Goal: Task Accomplishment & Management: Use online tool/utility

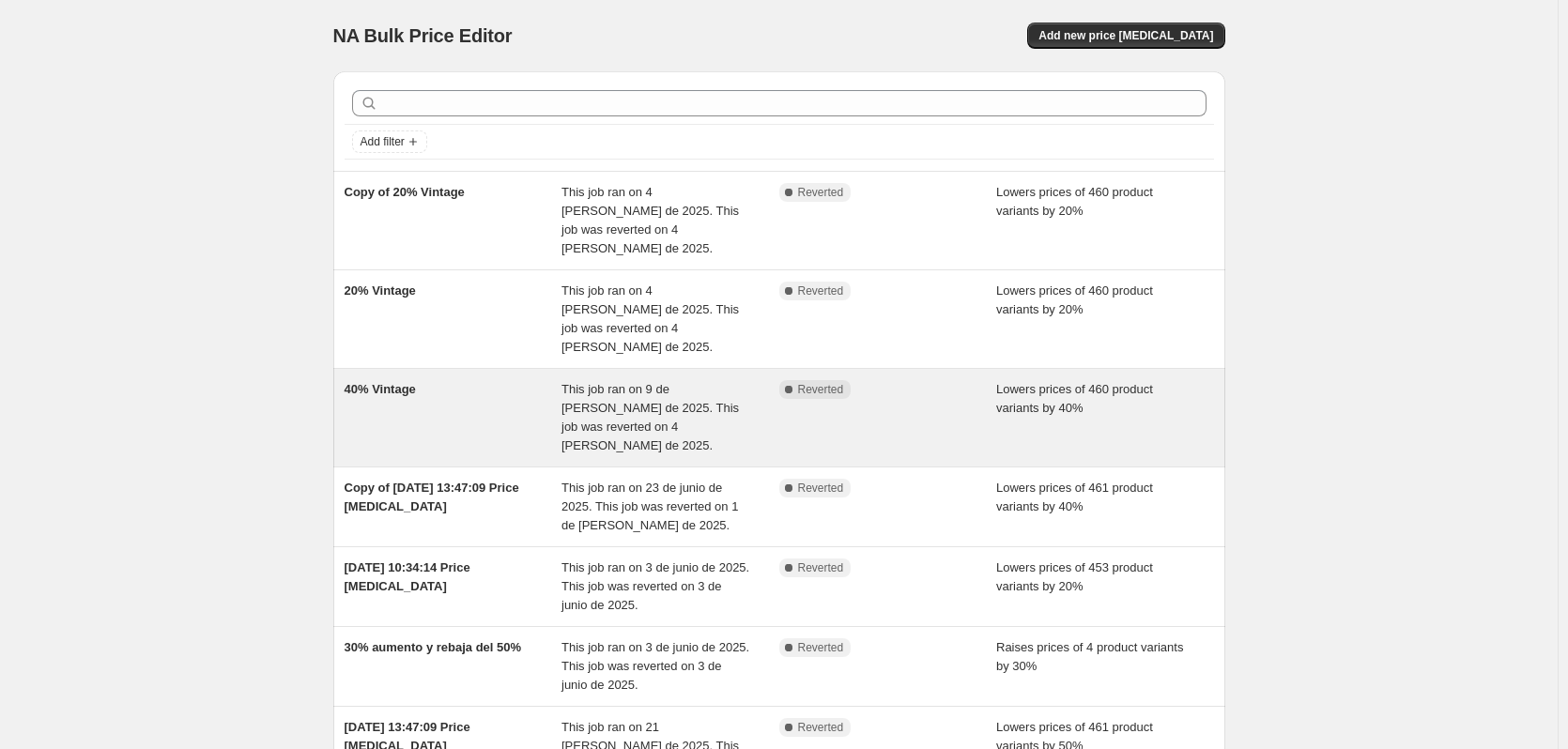
click at [455, 387] on div "40% Vintage" at bounding box center [454, 417] width 218 height 75
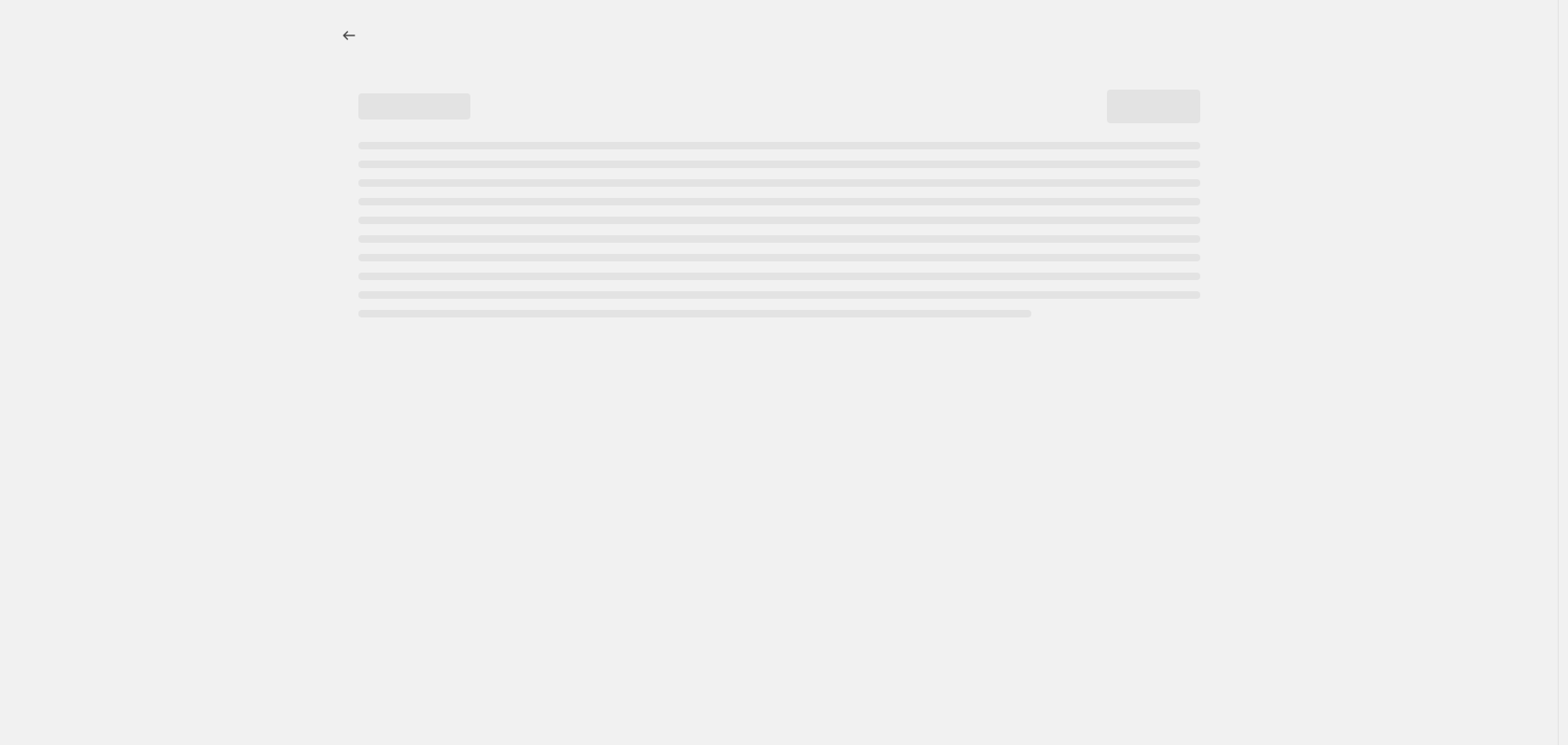
select select "percentage"
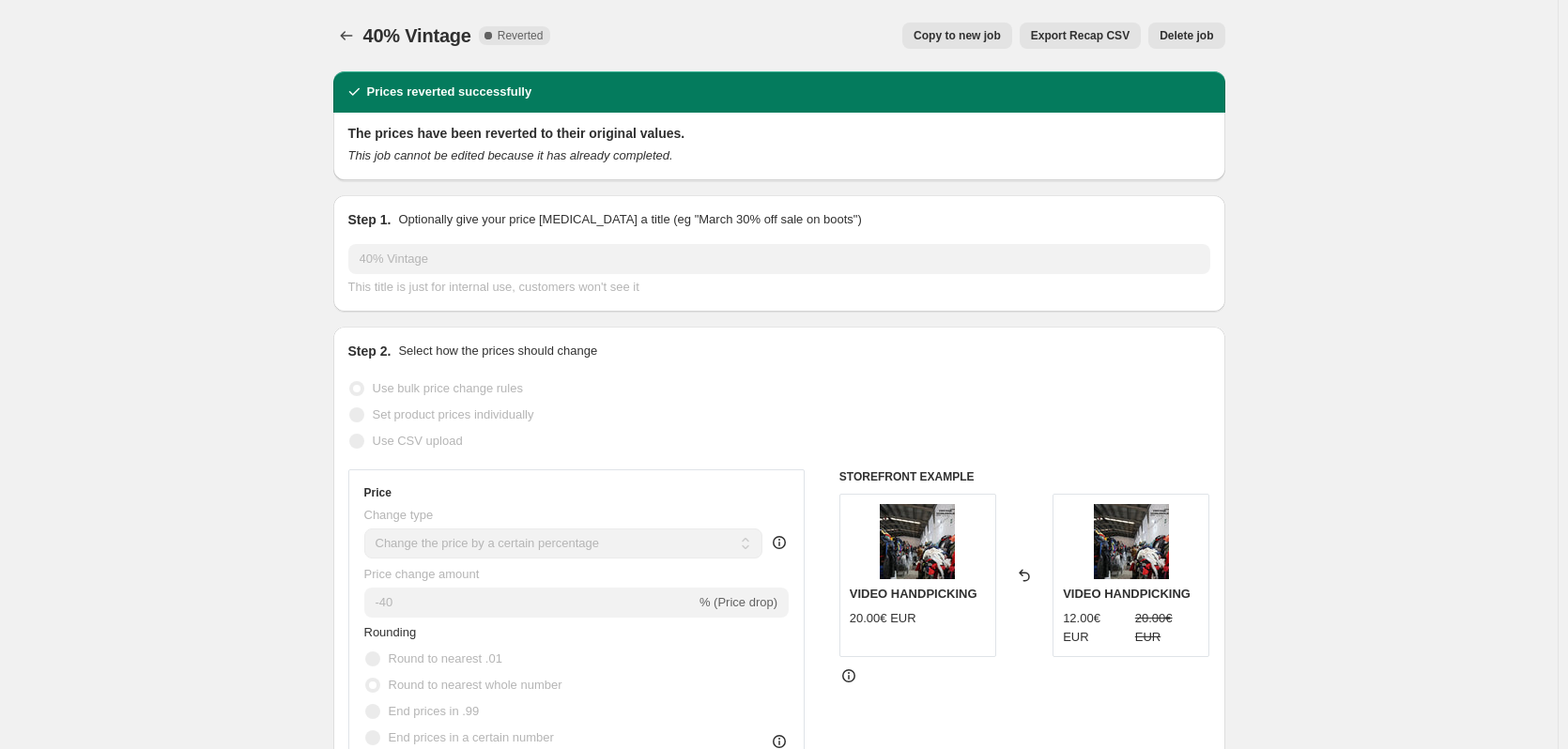
click at [965, 38] on span "Copy to new job" at bounding box center [956, 35] width 87 height 15
select select "percentage"
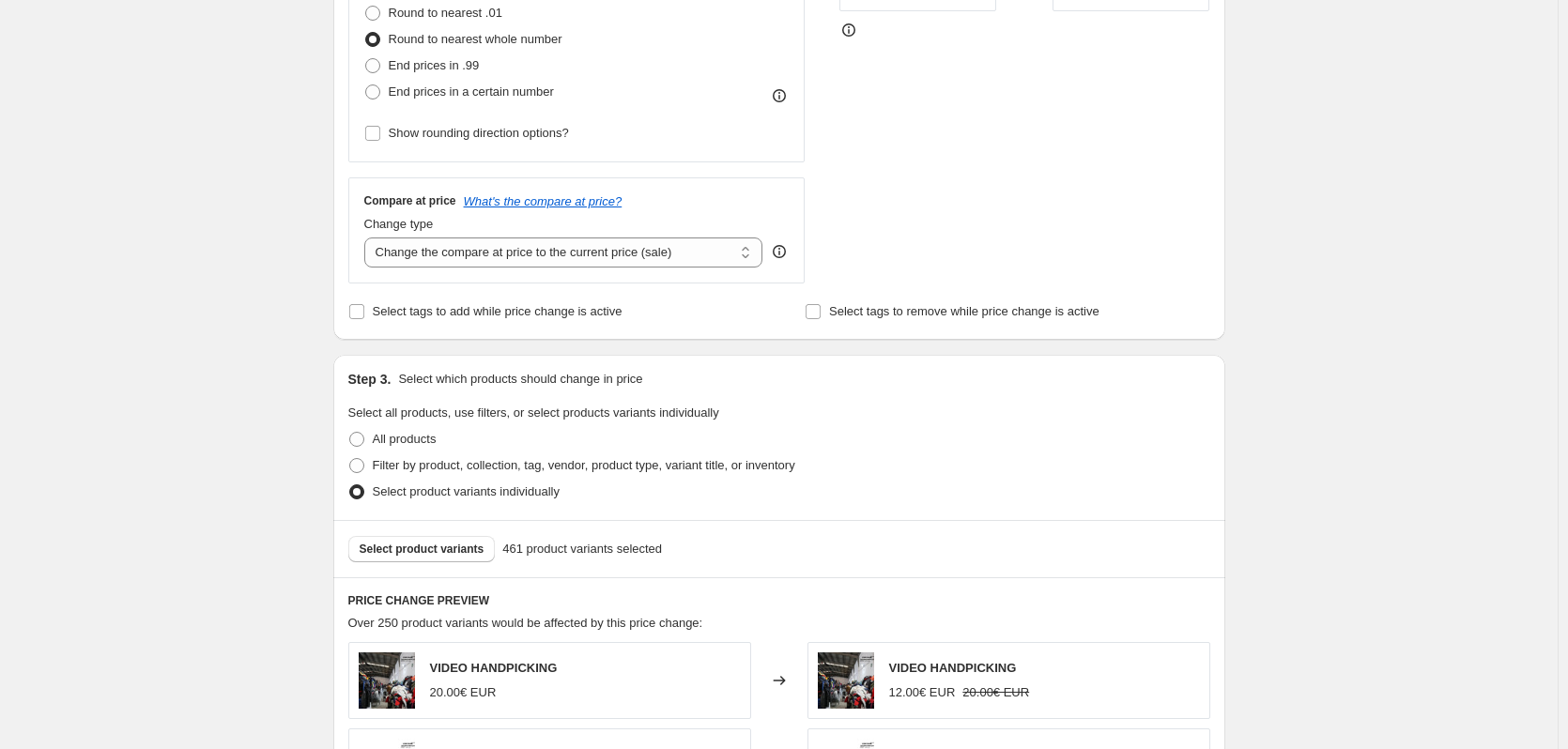
scroll to position [563, 0]
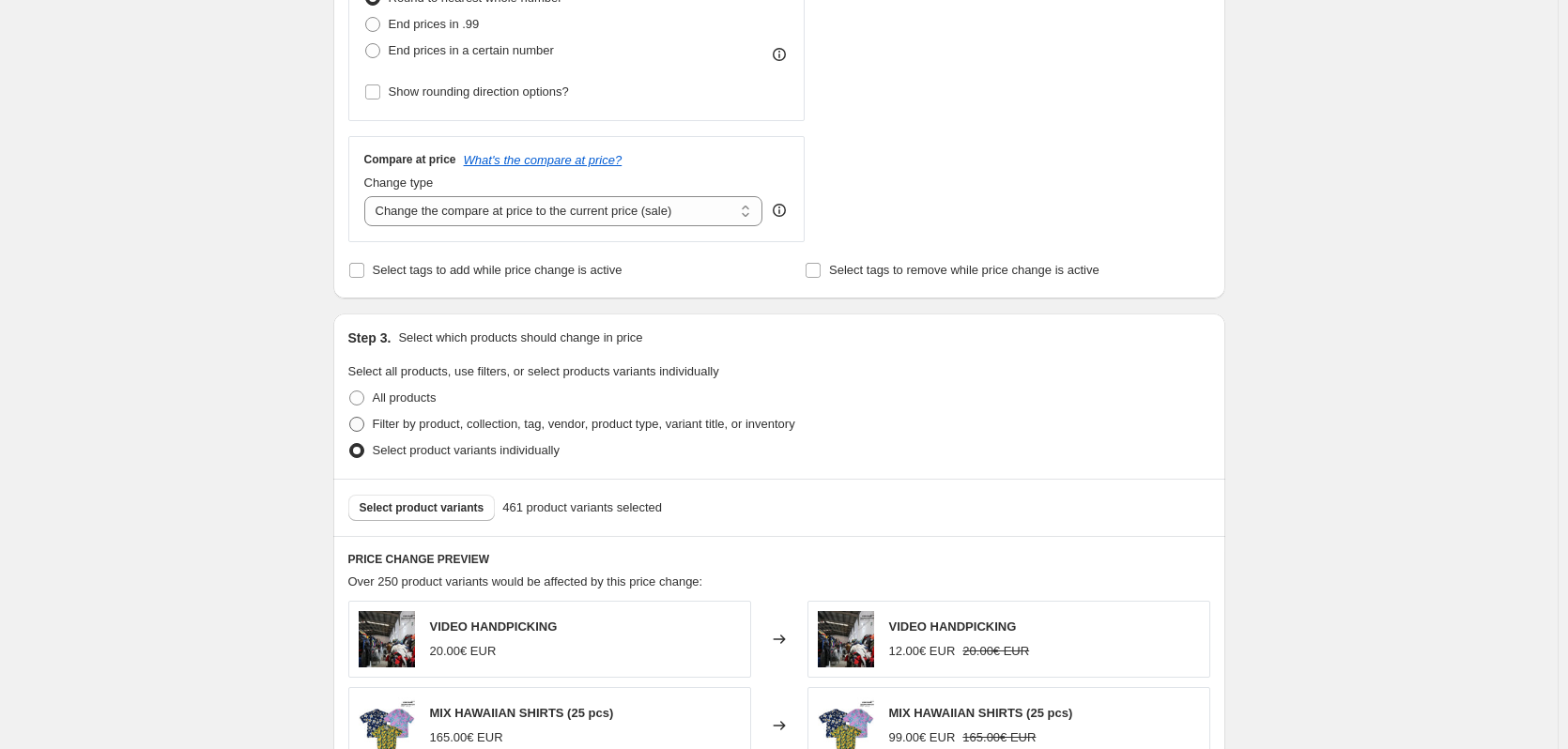
click at [371, 426] on label "Filter by product, collection, tag, vendor, product type, variant title, or inv…" at bounding box center [571, 424] width 447 height 27
click at [350, 417] on input "Filter by product, collection, tag, vendor, product type, variant title, or inv…" at bounding box center [349, 417] width 1 height 1
radio input "true"
select select "collection"
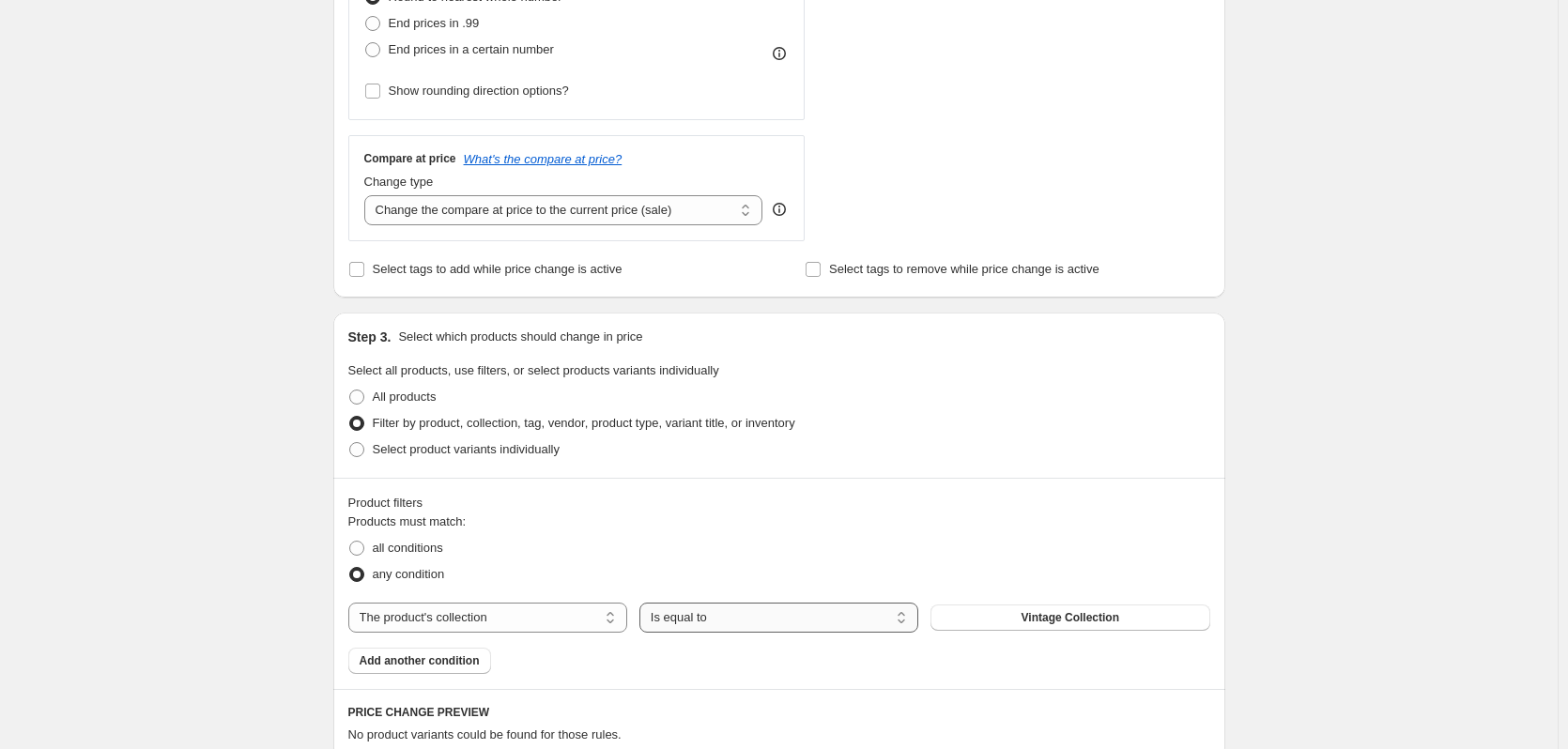
scroll to position [678, 0]
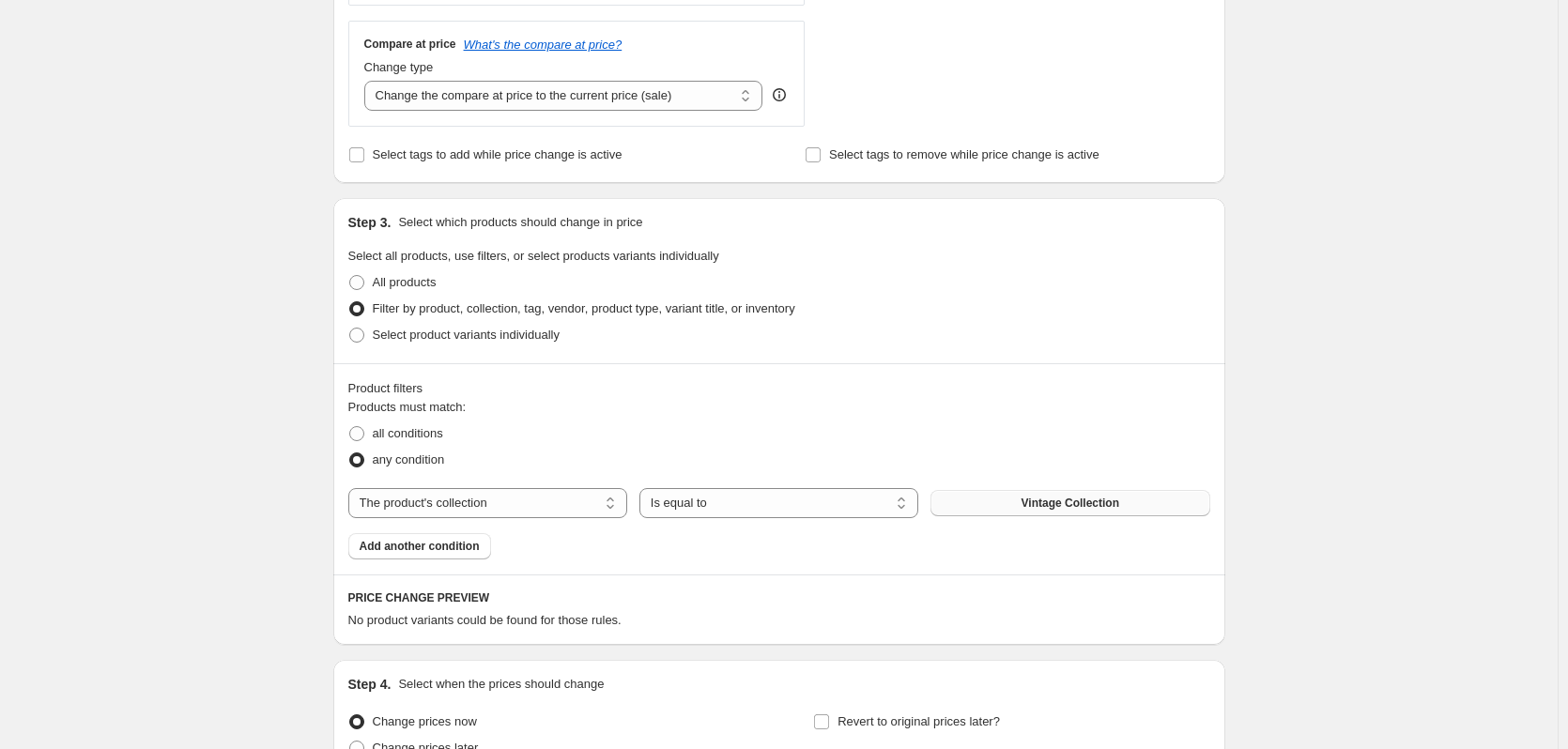
click at [1051, 511] on button "Vintage Collection" at bounding box center [1070, 503] width 279 height 27
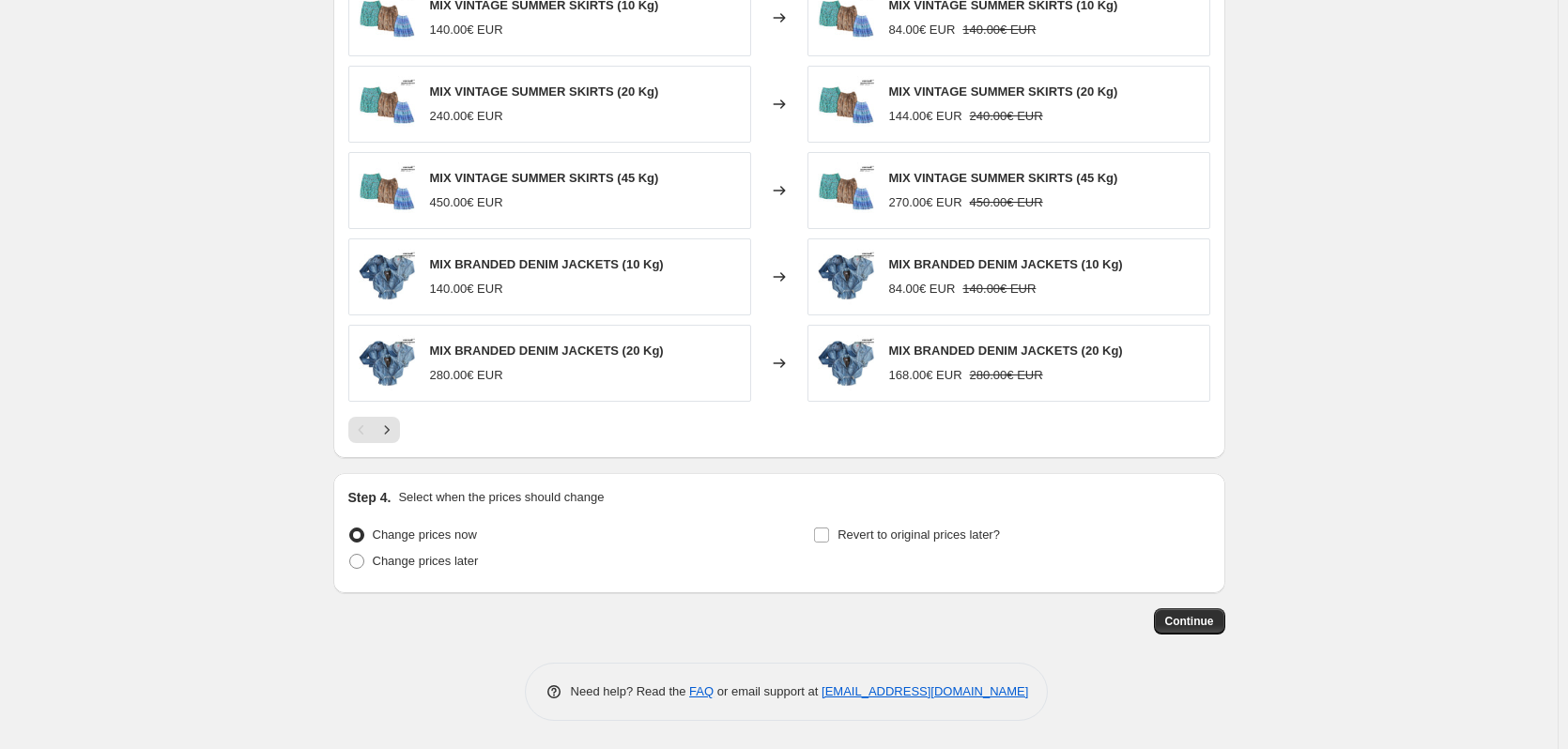
scroll to position [1339, 0]
drag, startPoint x: 432, startPoint y: 543, endPoint x: 761, endPoint y: 612, distance: 336.2
click at [464, 543] on span "Change prices now" at bounding box center [424, 535] width 104 height 19
drag, startPoint x: 1189, startPoint y: 623, endPoint x: 895, endPoint y: 616, distance: 294.1
click at [896, 615] on div "Continue" at bounding box center [779, 622] width 891 height 27
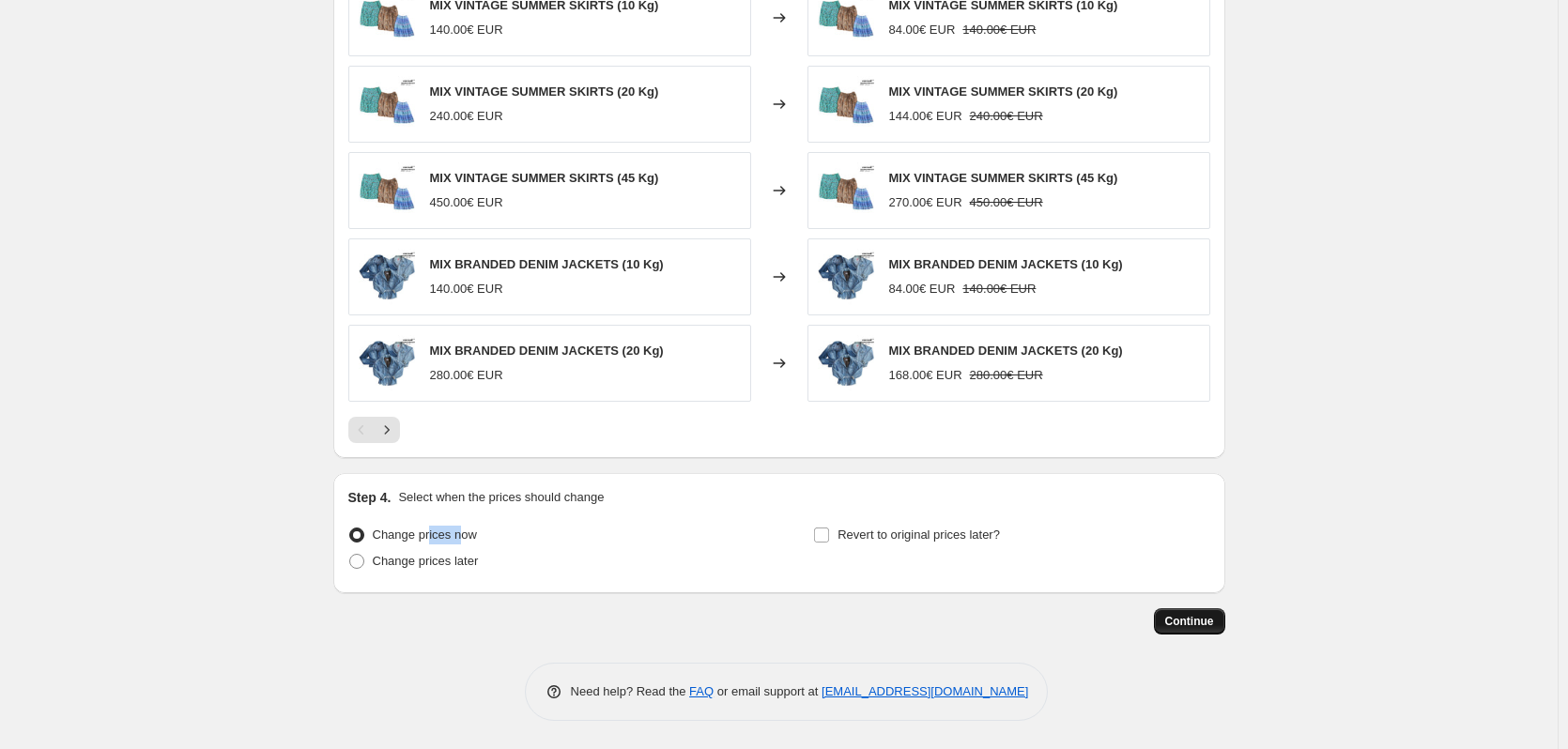
click at [1166, 623] on button "Continue" at bounding box center [1189, 622] width 72 height 27
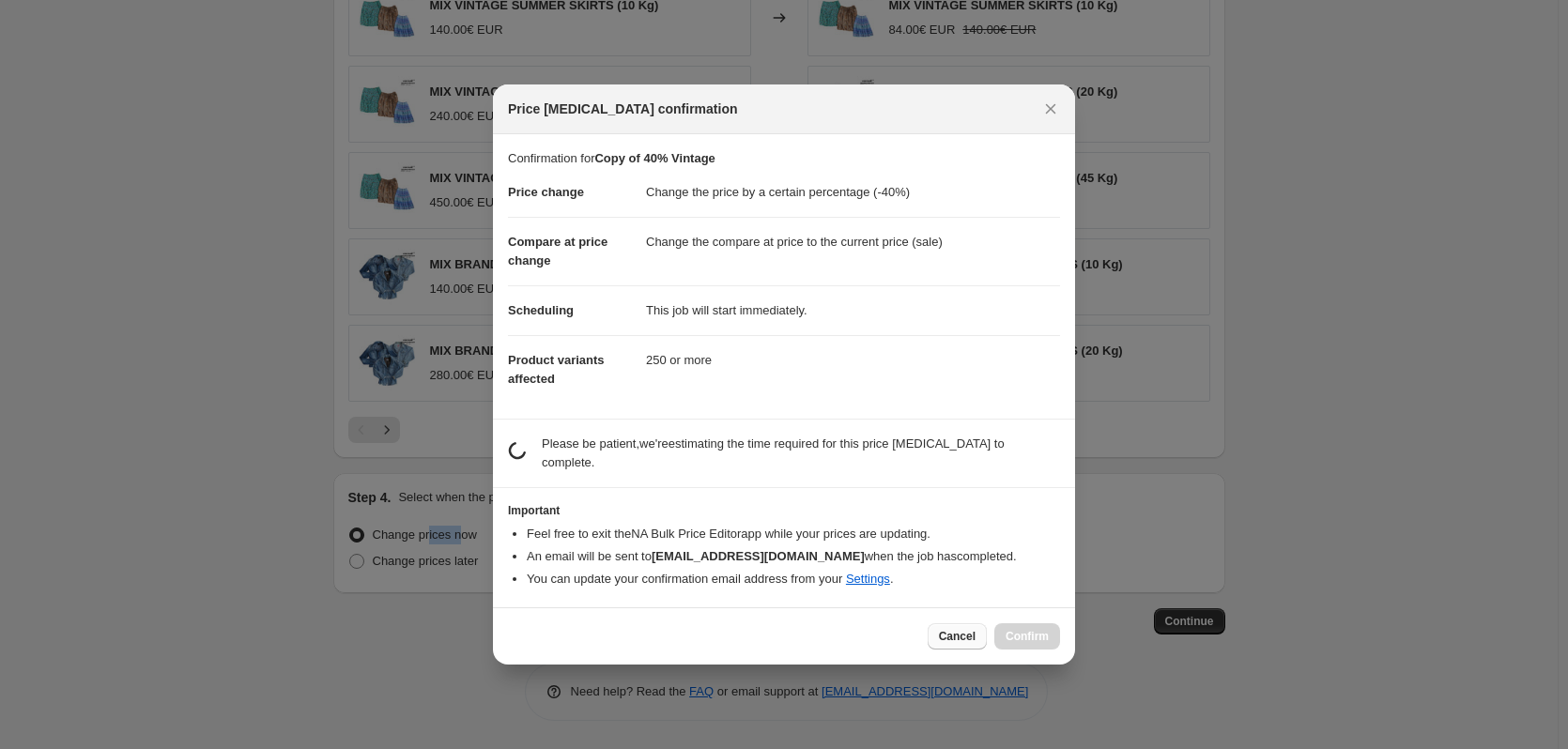
click at [939, 623] on button "Cancel" at bounding box center [957, 636] width 59 height 27
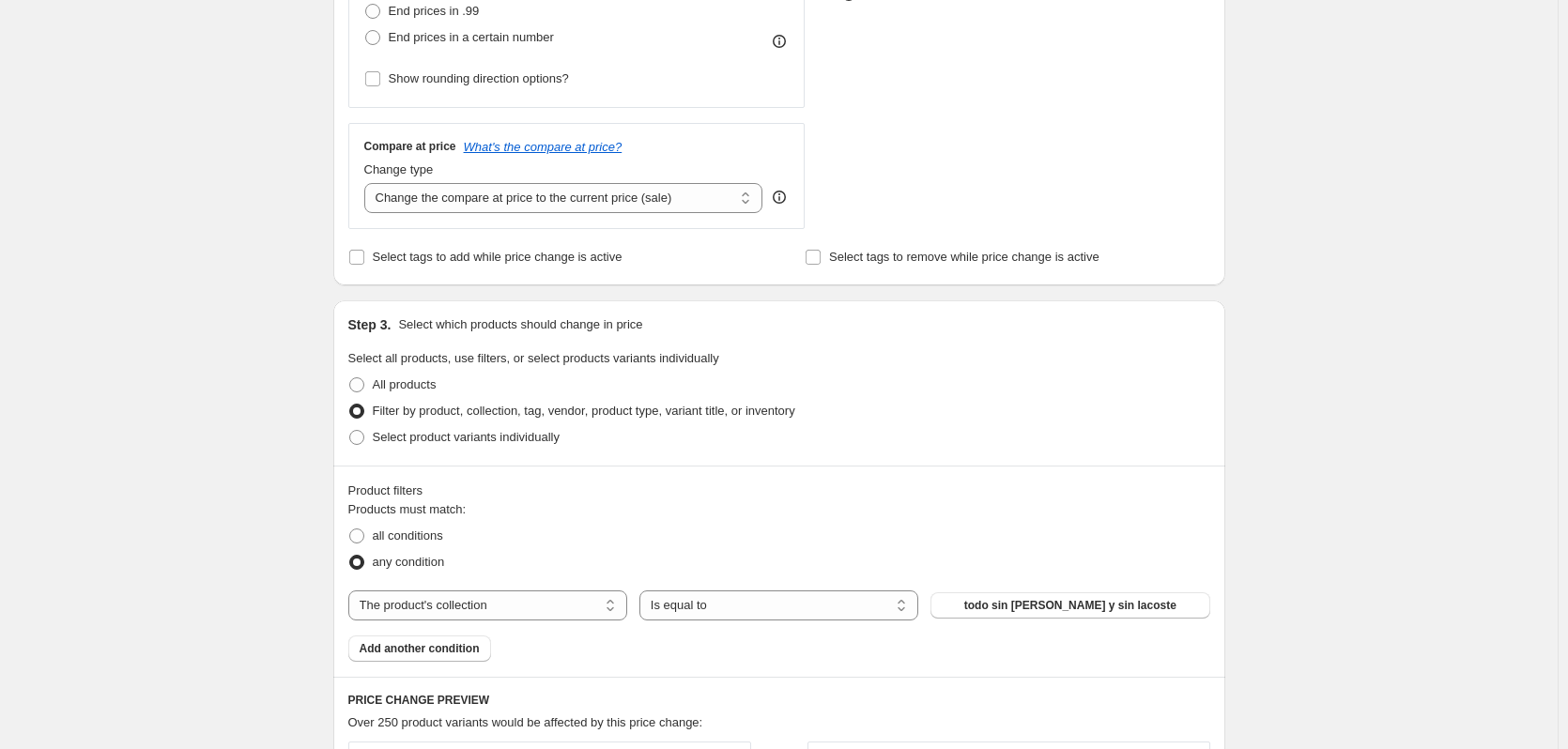
scroll to position [776, 0]
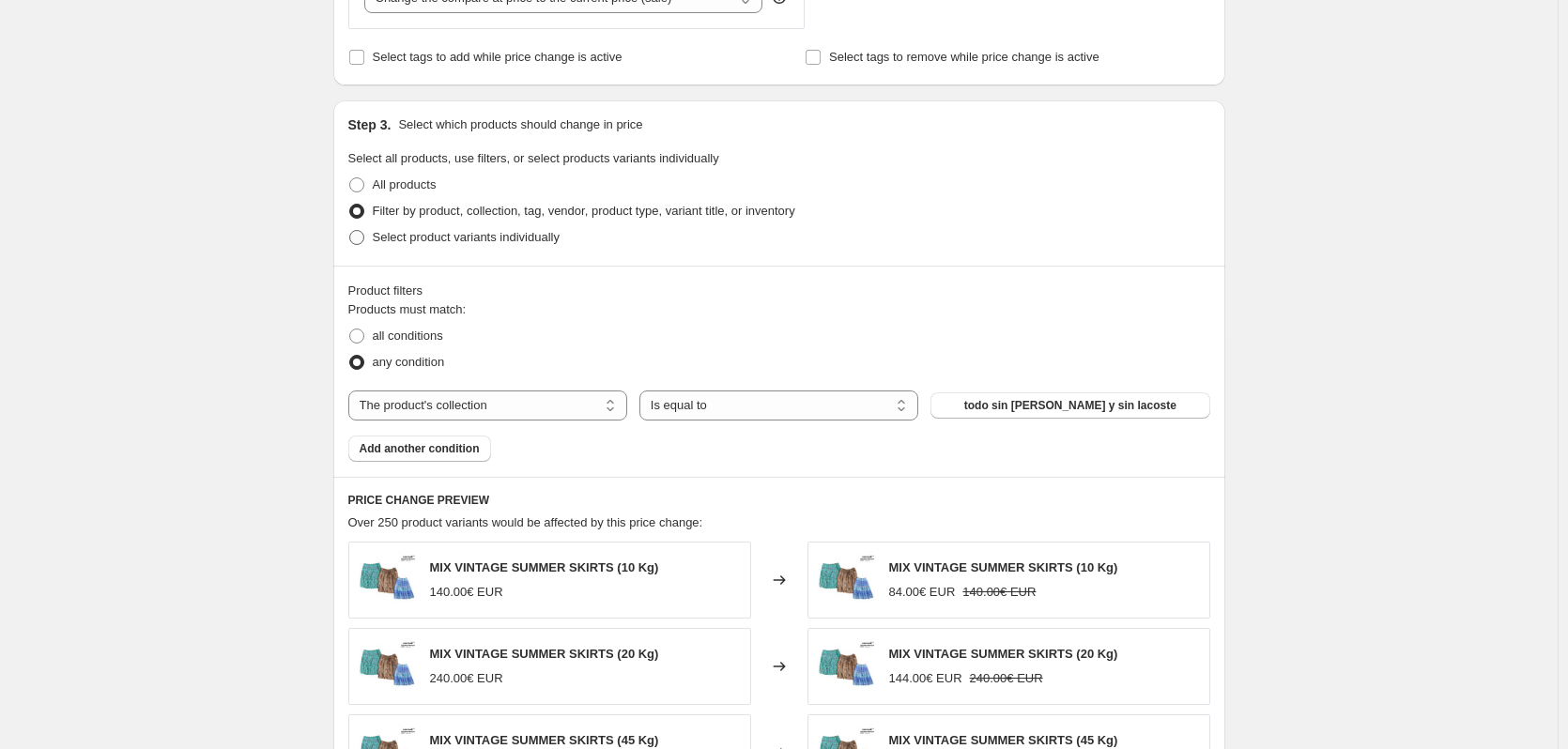
click at [420, 239] on span "Select product variants individually" at bounding box center [465, 237] width 186 height 14
click at [350, 231] on input "Select product variants individually" at bounding box center [349, 230] width 1 height 1
radio input "true"
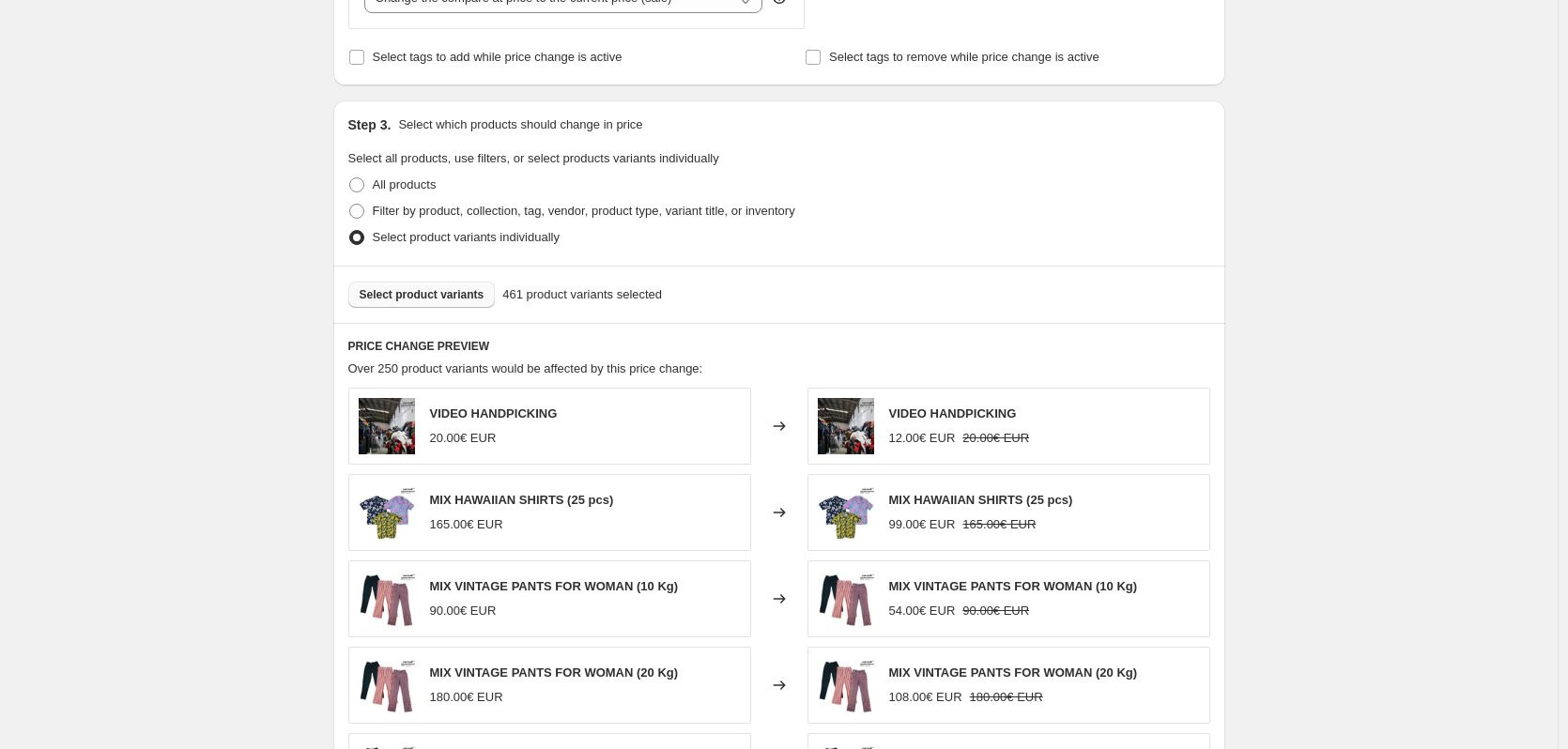
click at [413, 291] on span "Select product variants" at bounding box center [421, 295] width 125 height 15
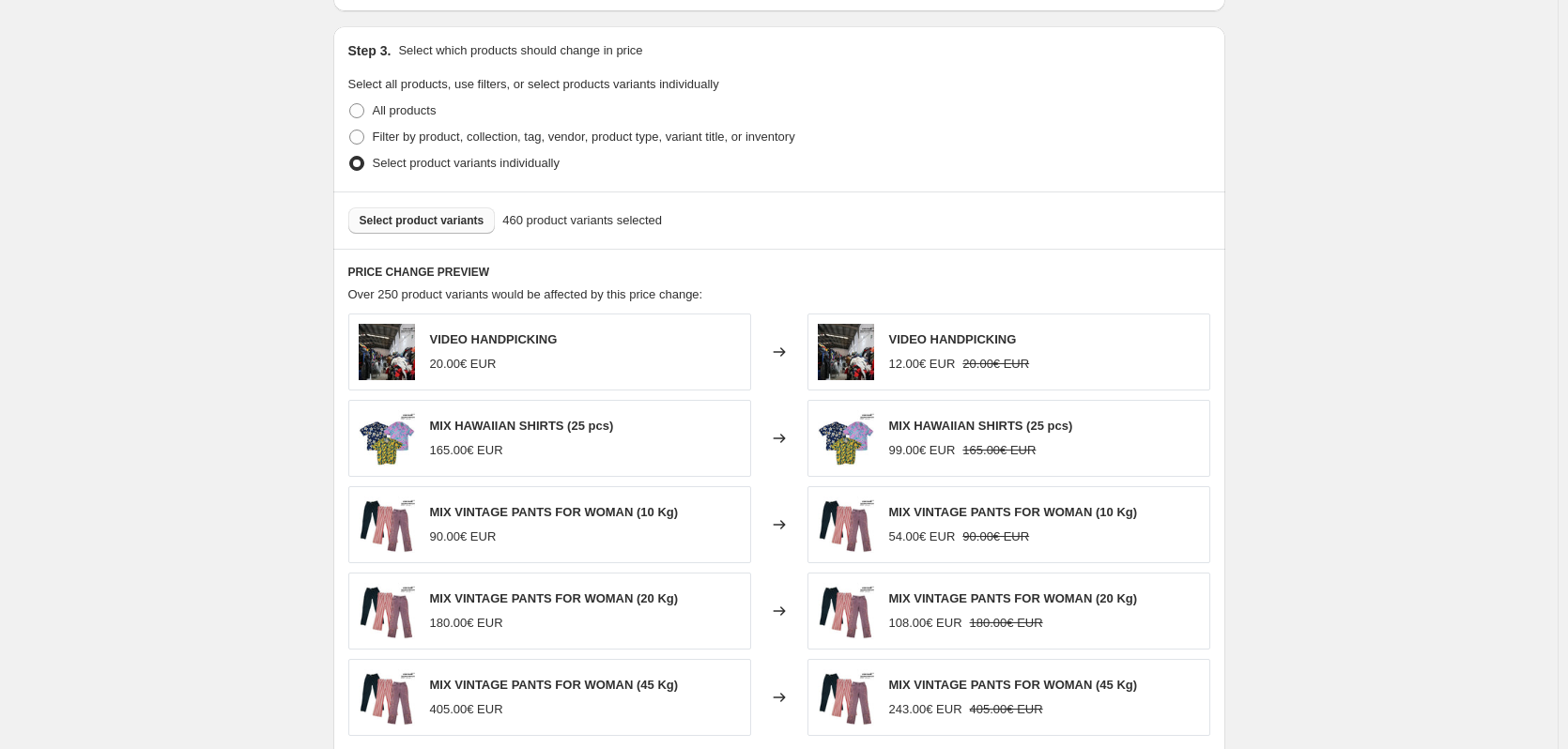
scroll to position [682, 0]
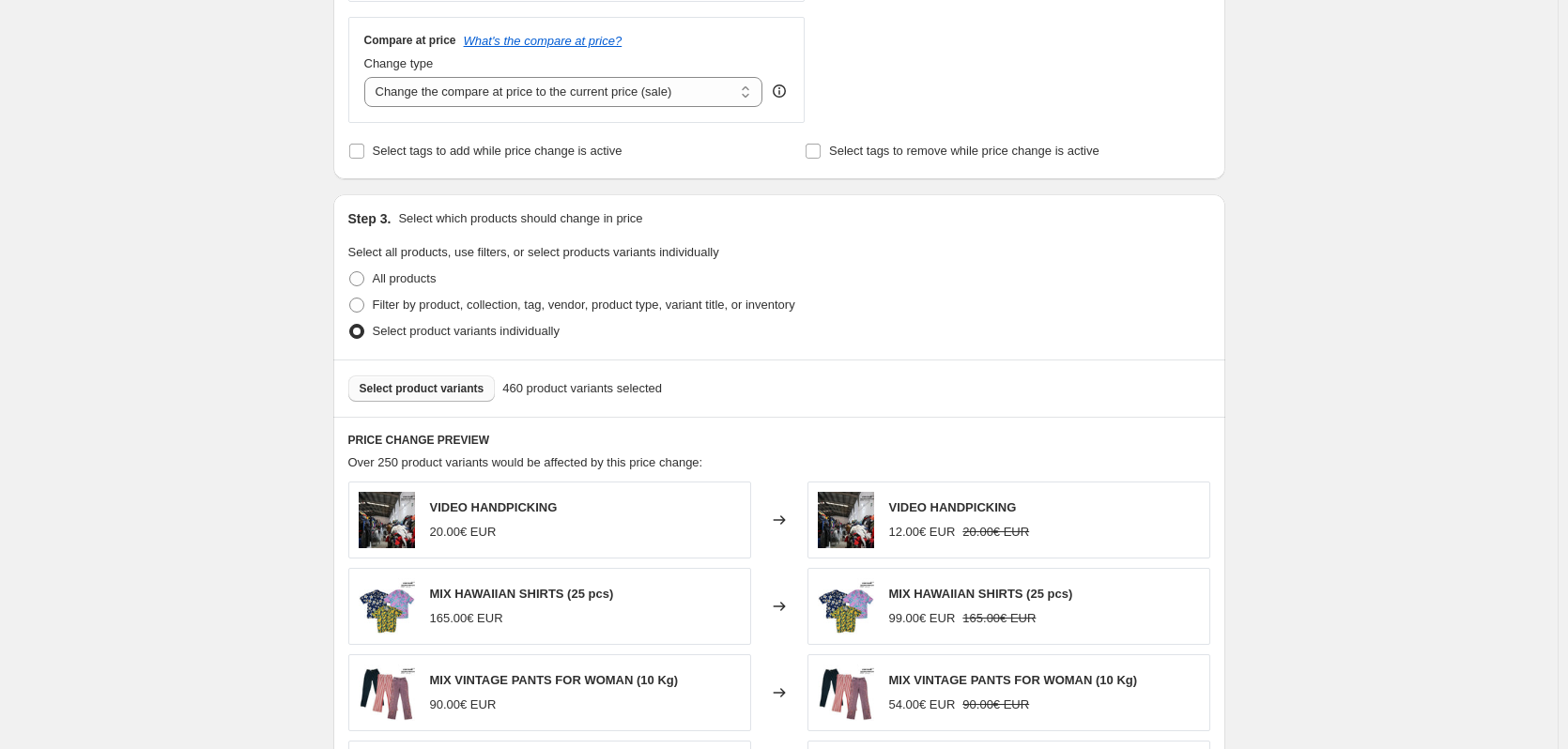
click at [434, 396] on span "Select product variants" at bounding box center [421, 389] width 125 height 15
click at [427, 396] on span "Select product variants" at bounding box center [421, 389] width 125 height 15
click at [413, 404] on div "Select product variants 460 product variants selected" at bounding box center [779, 388] width 891 height 57
click at [419, 400] on button "Select product variants" at bounding box center [421, 389] width 147 height 27
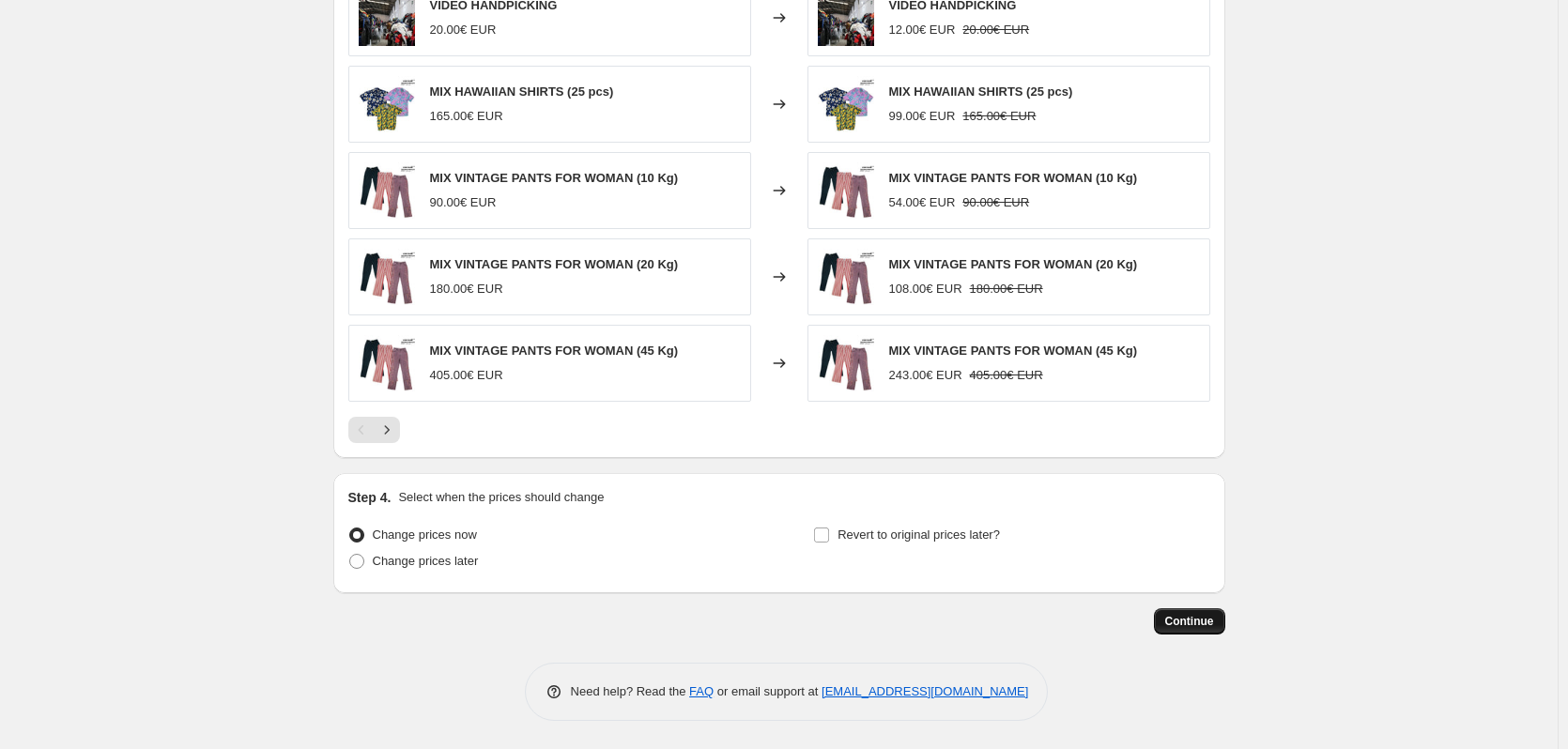
scroll to position [1186, 0]
click at [380, 432] on button "Next" at bounding box center [387, 430] width 27 height 27
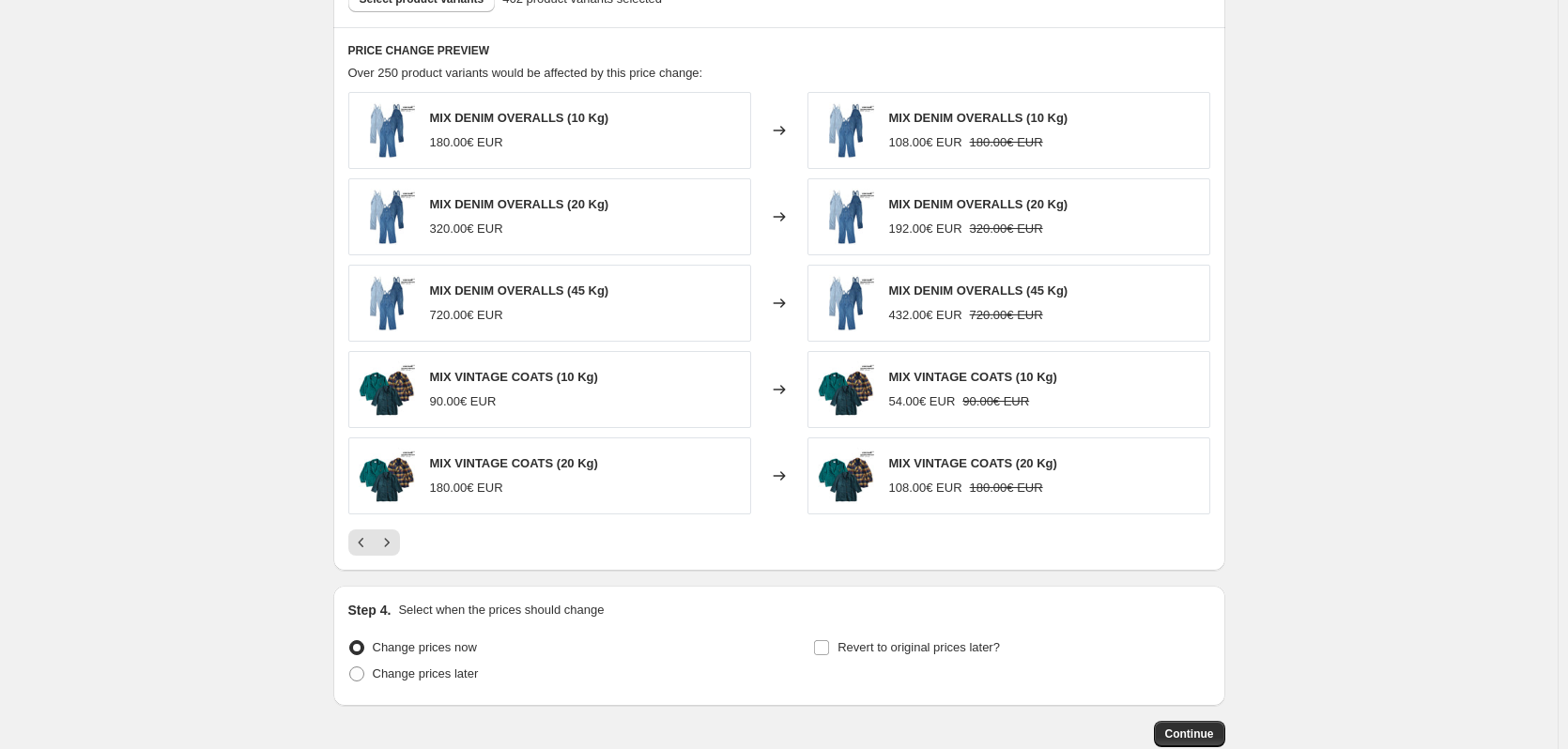
scroll to position [997, 0]
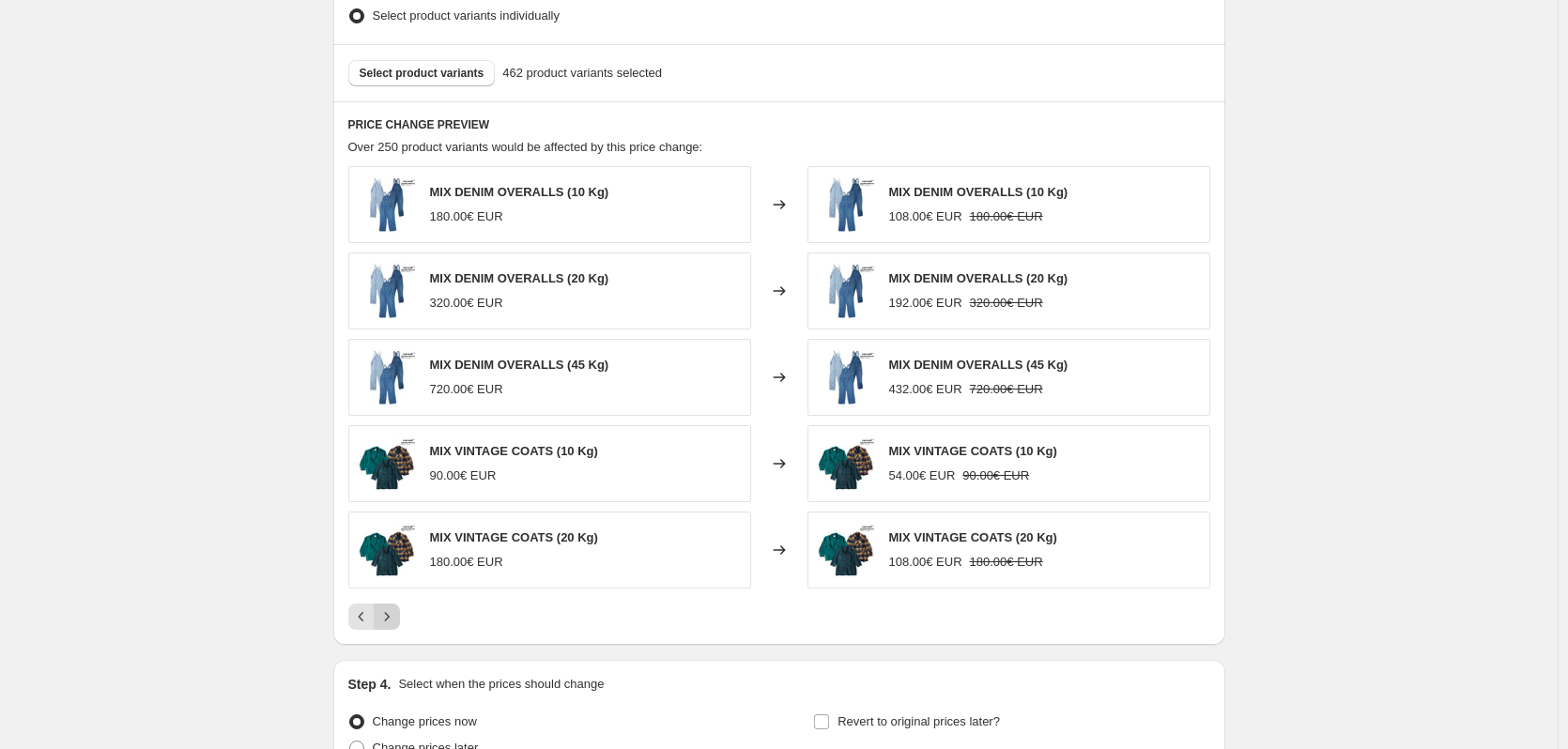
click at [391, 617] on icon "Next" at bounding box center [387, 617] width 19 height 19
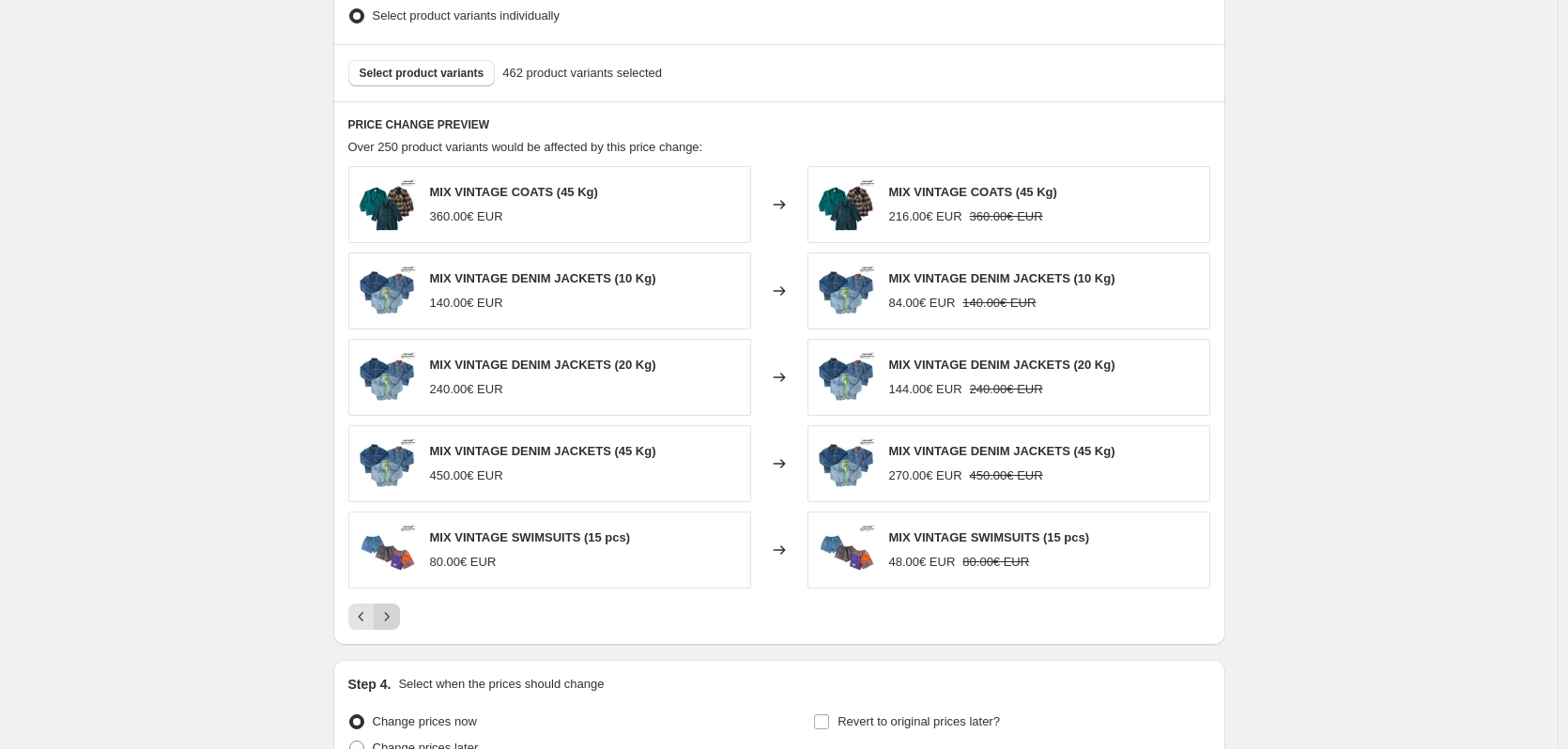
click at [391, 617] on icon "Next" at bounding box center [387, 617] width 19 height 19
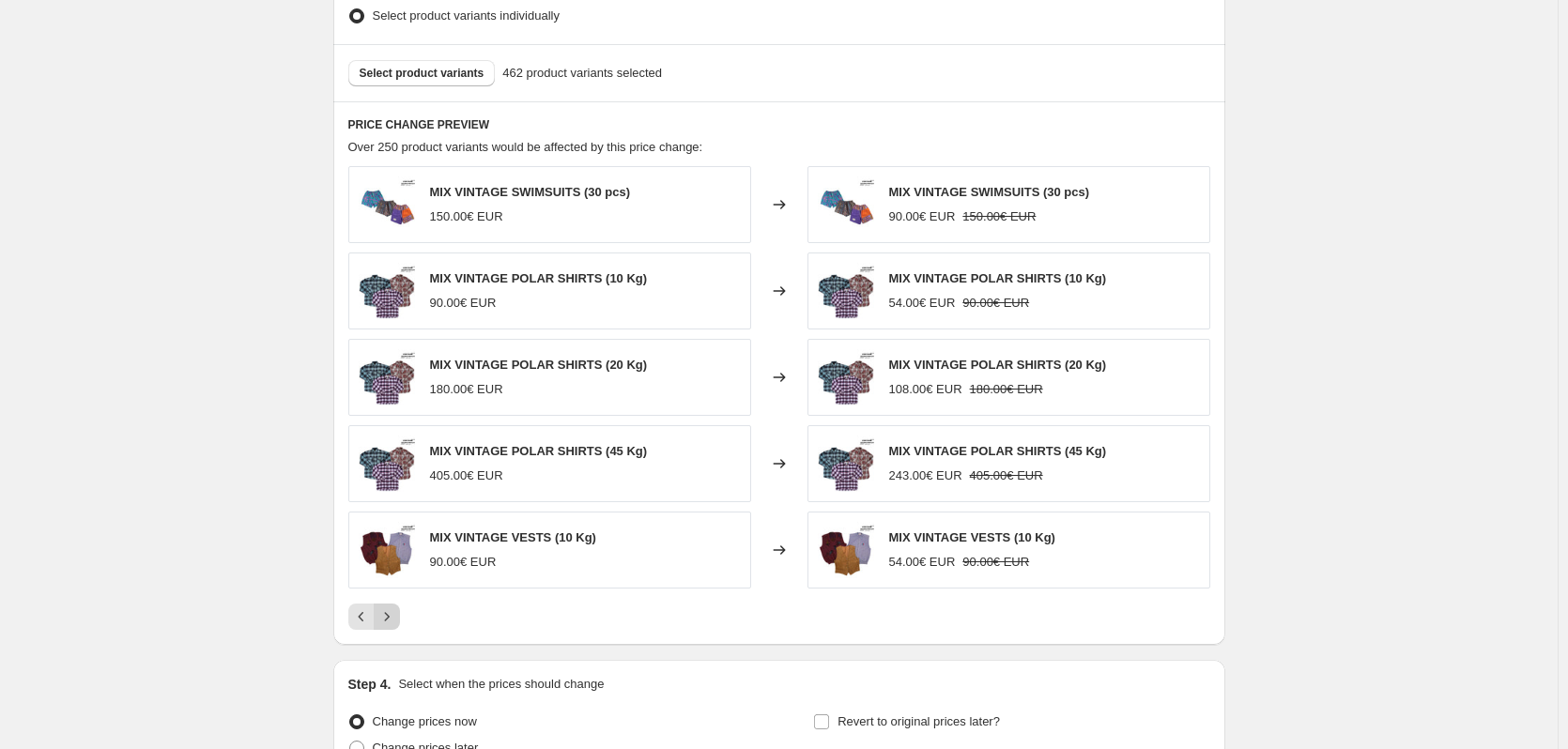
click at [391, 617] on icon "Next" at bounding box center [387, 617] width 19 height 19
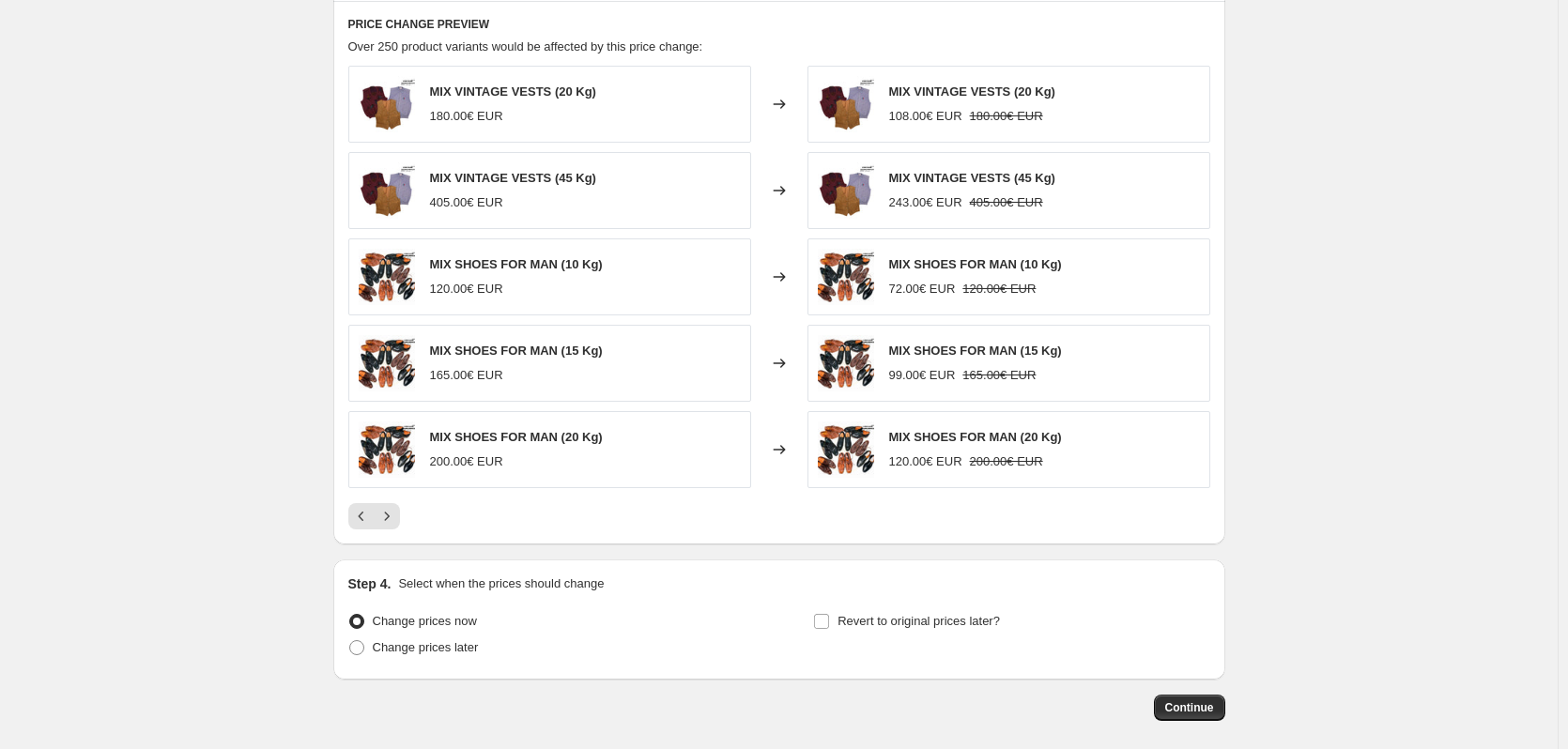
scroll to position [1186, 0]
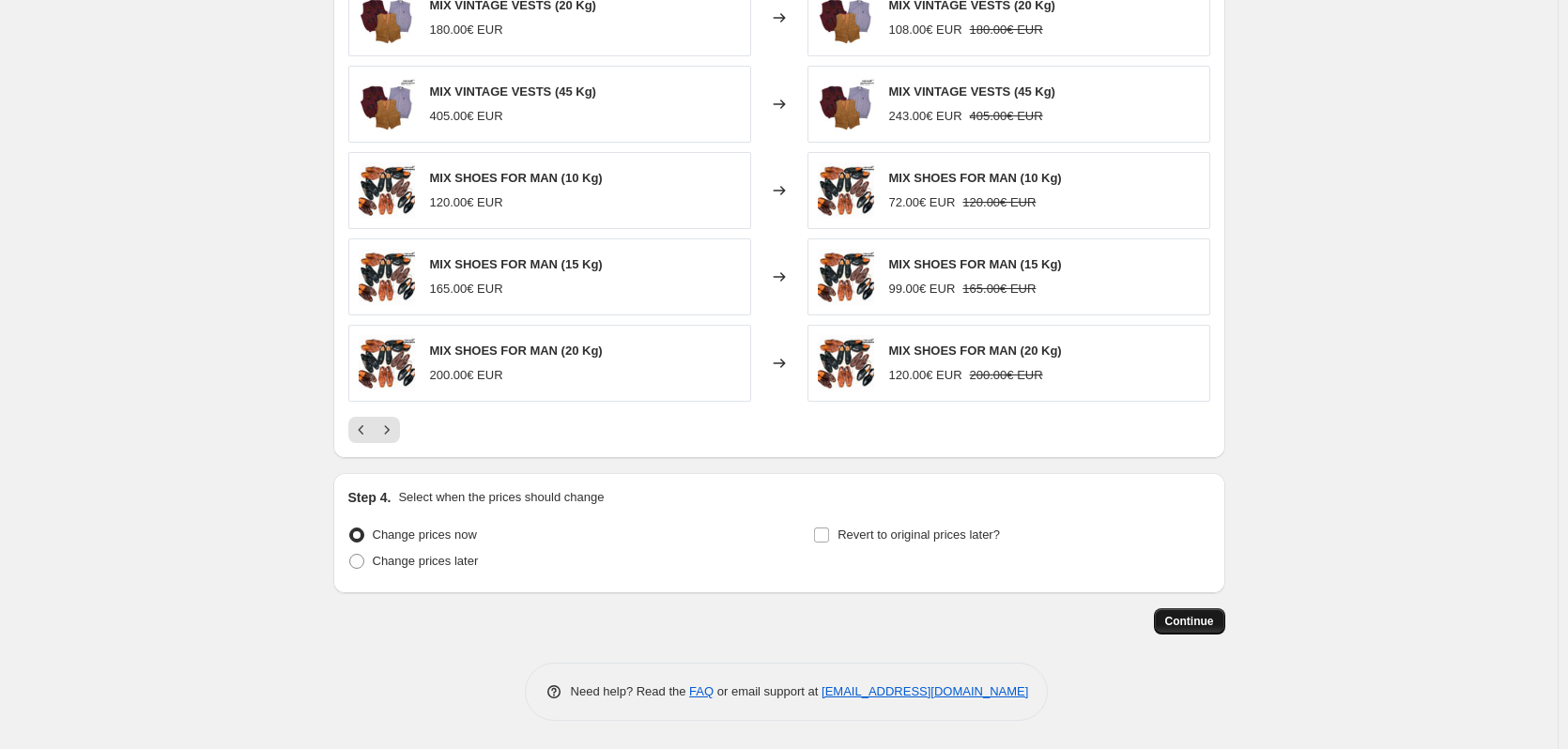
click at [1198, 616] on span "Continue" at bounding box center [1189, 621] width 49 height 15
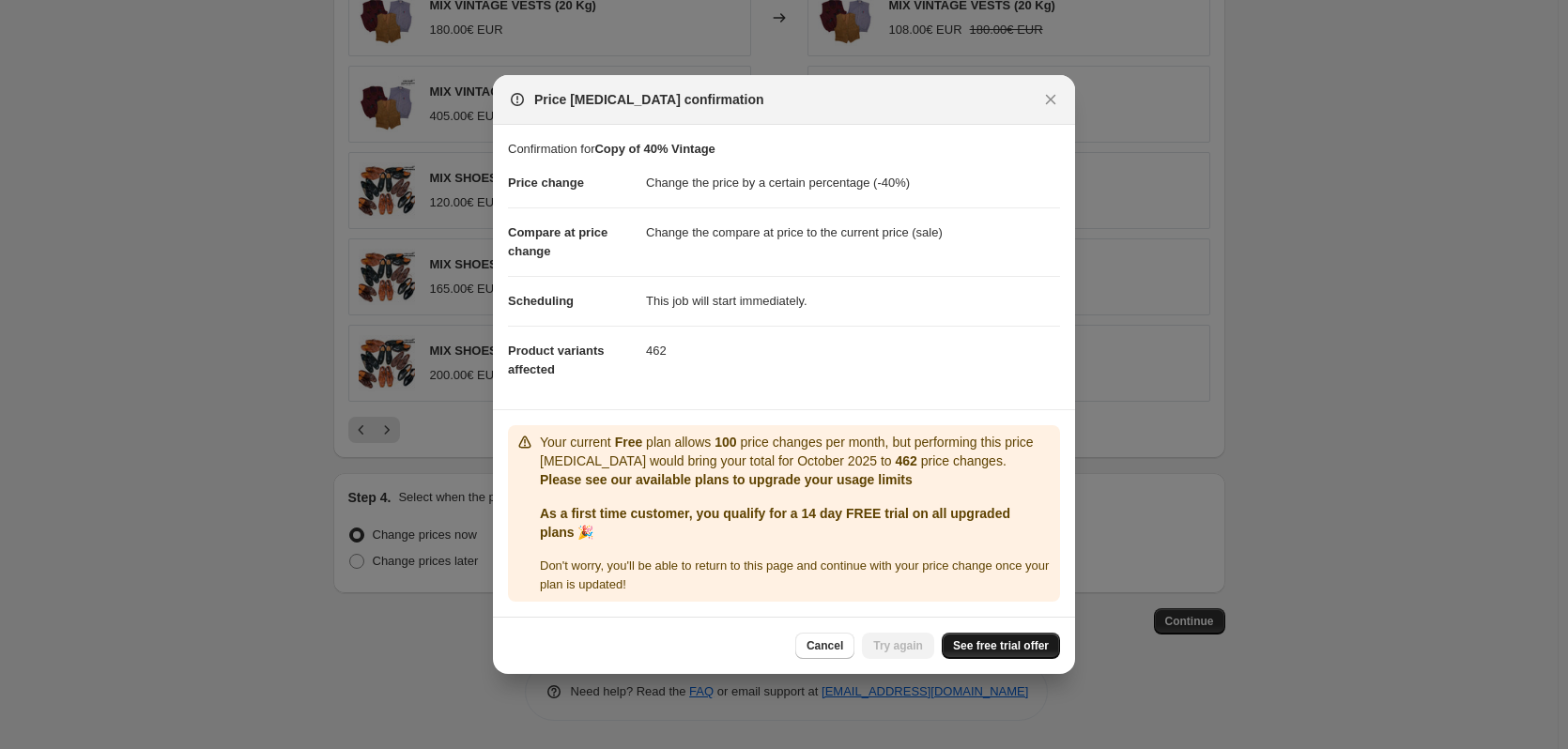
click at [963, 643] on span "See free trial offer" at bounding box center [1000, 646] width 96 height 15
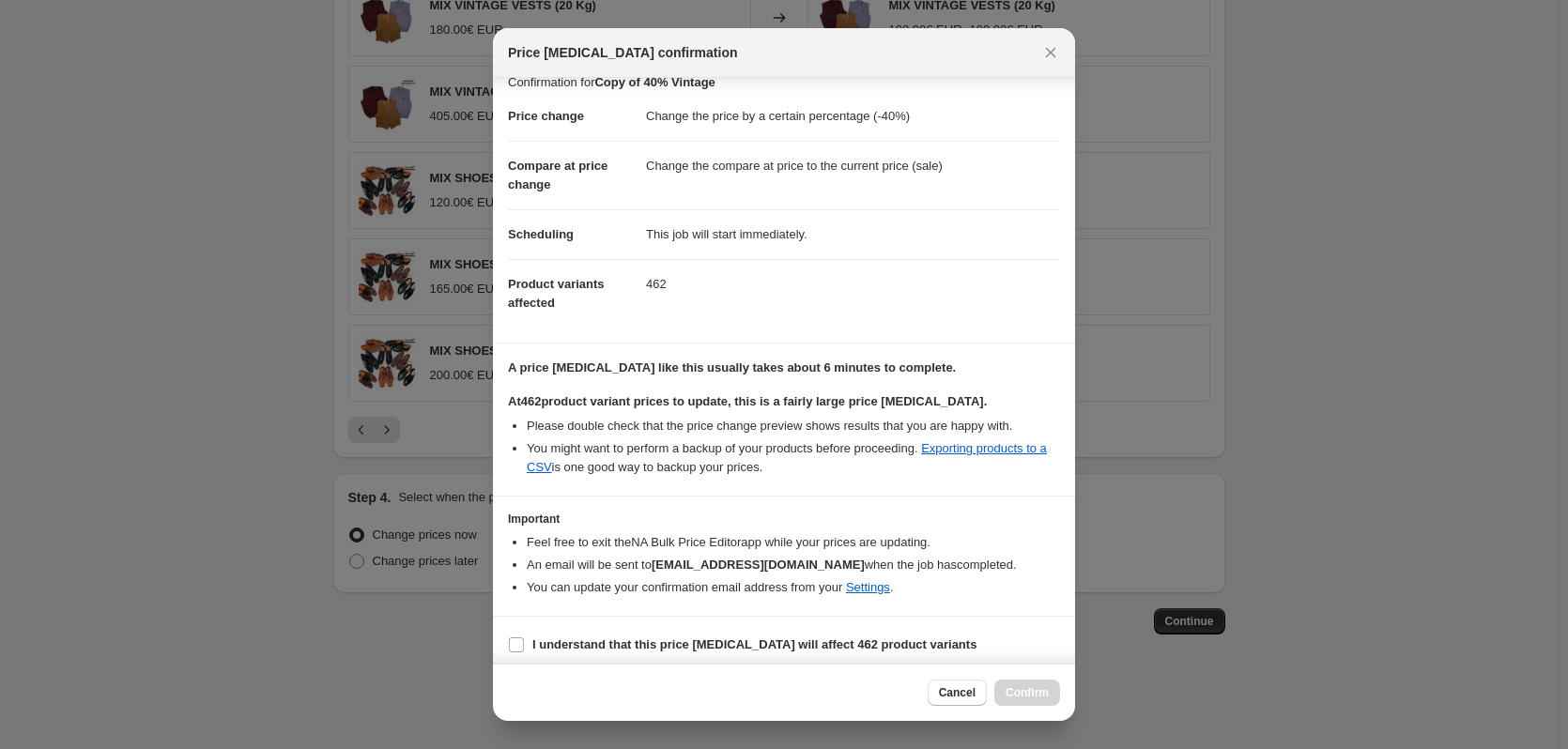
scroll to position [29, 0]
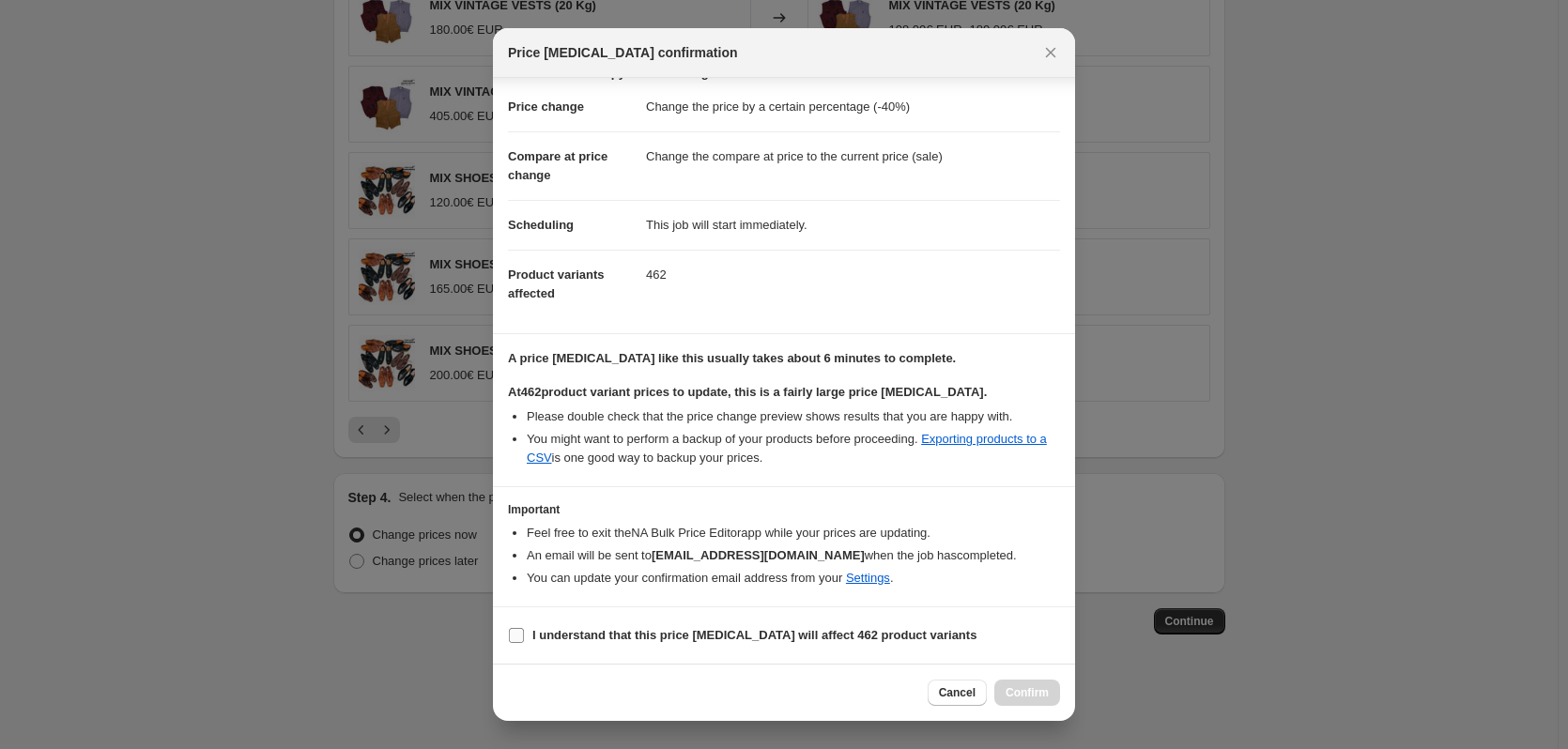
click at [845, 626] on span "I understand that this price change job will affect 462 product variants" at bounding box center [754, 635] width 444 height 19
click at [524, 628] on input "I understand that this price change job will affect 462 product variants" at bounding box center [516, 635] width 15 height 15
checkbox input "true"
click at [1009, 691] on span "Confirm" at bounding box center [1026, 693] width 43 height 15
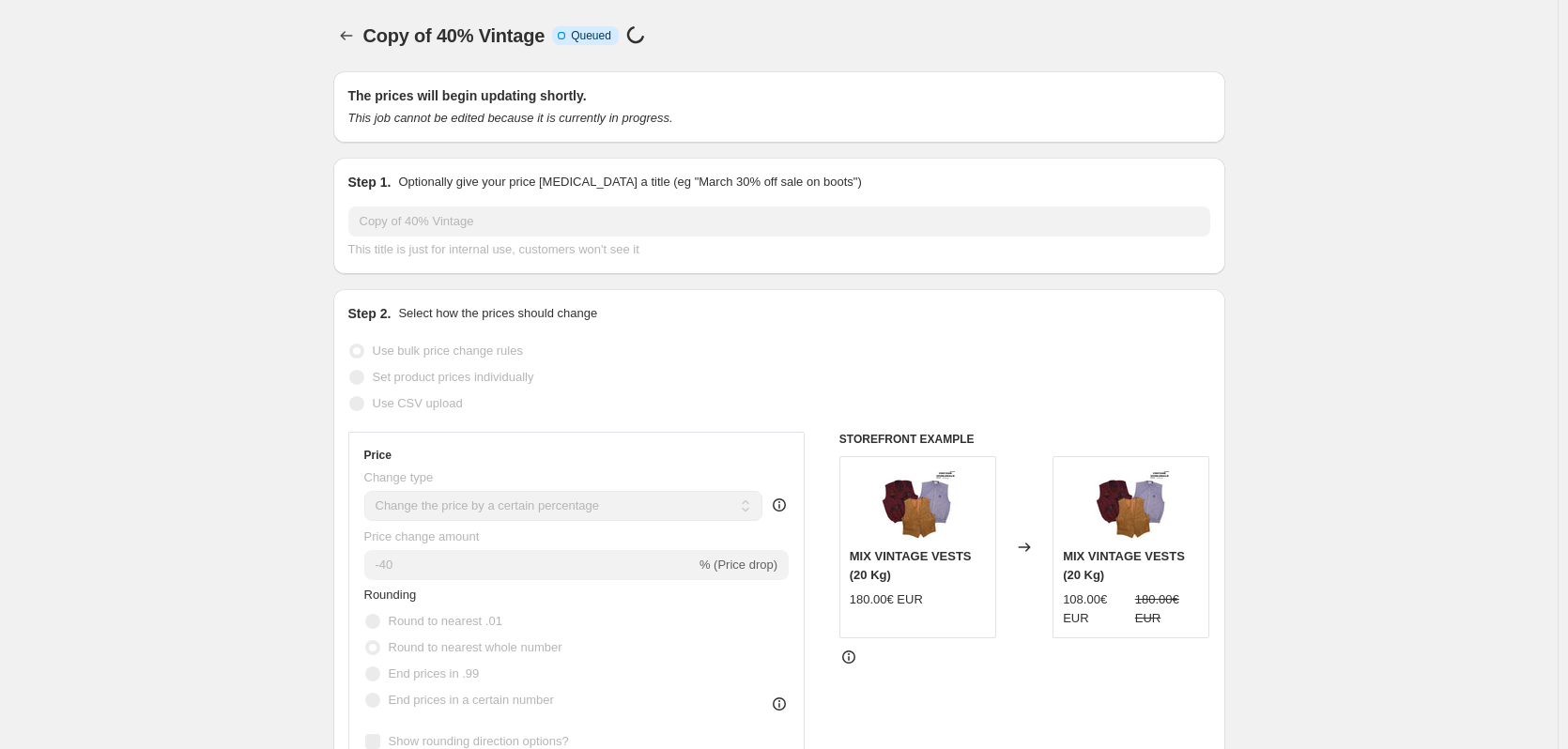
scroll to position [1186, 0]
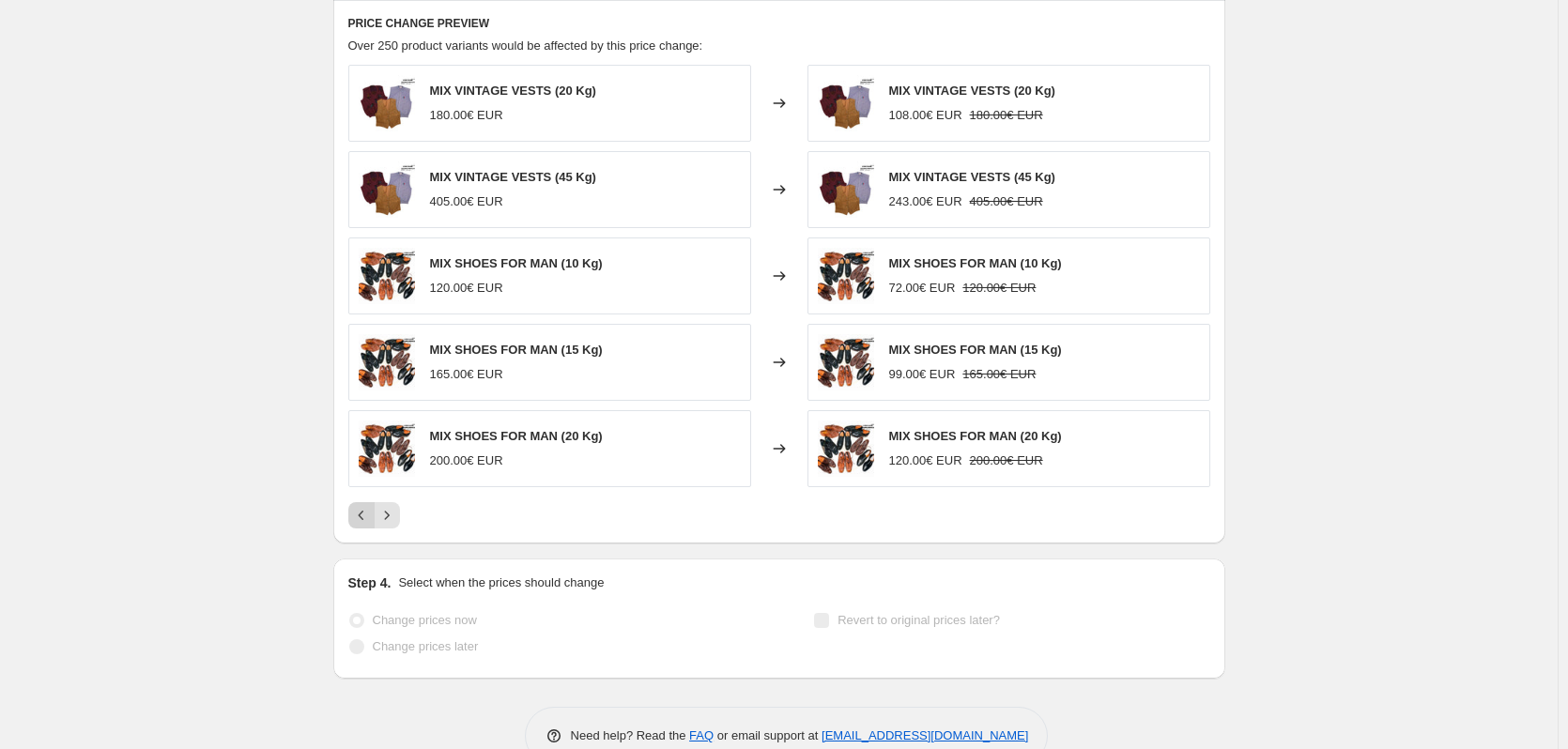
click at [368, 505] on button "Previous" at bounding box center [361, 516] width 27 height 27
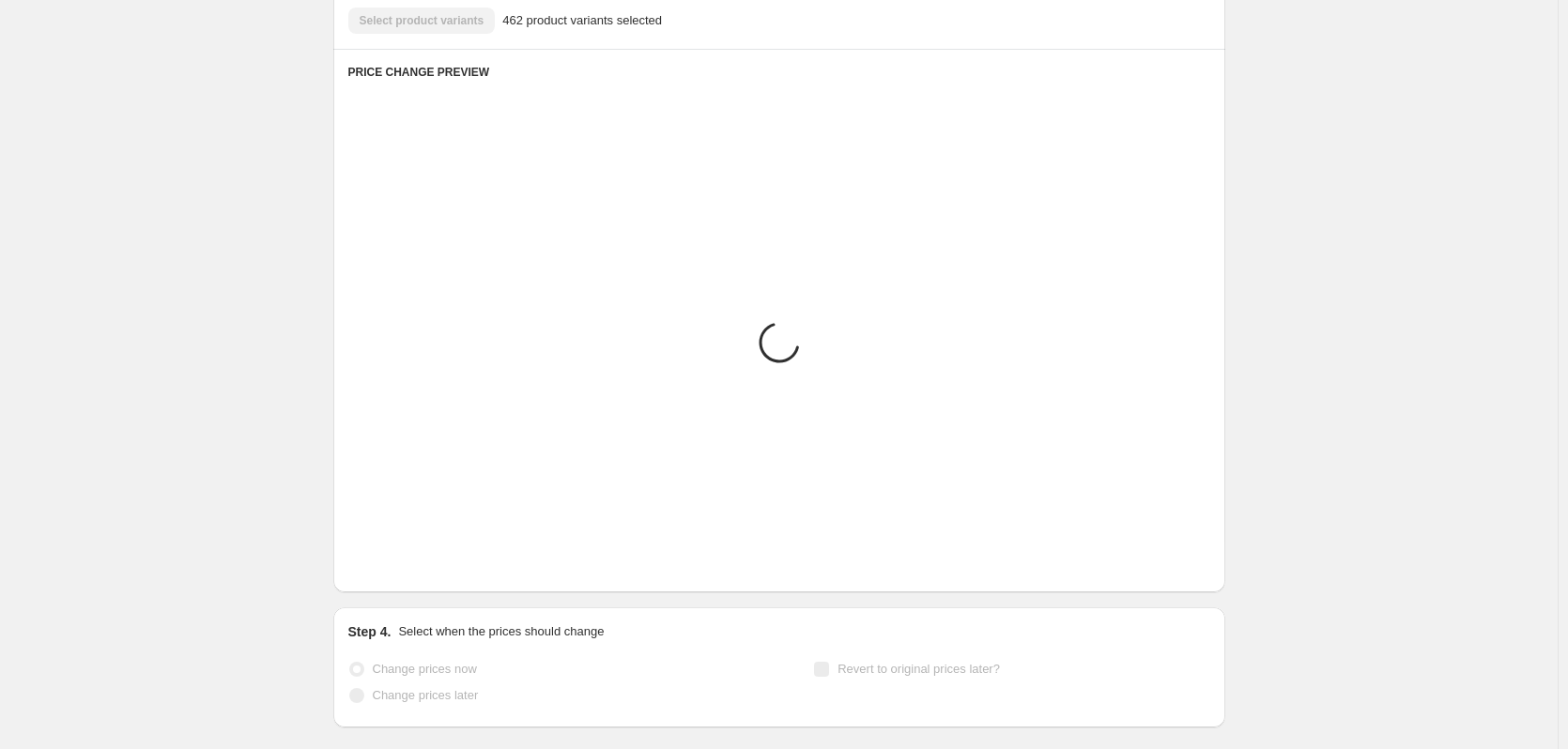
scroll to position [1234, 0]
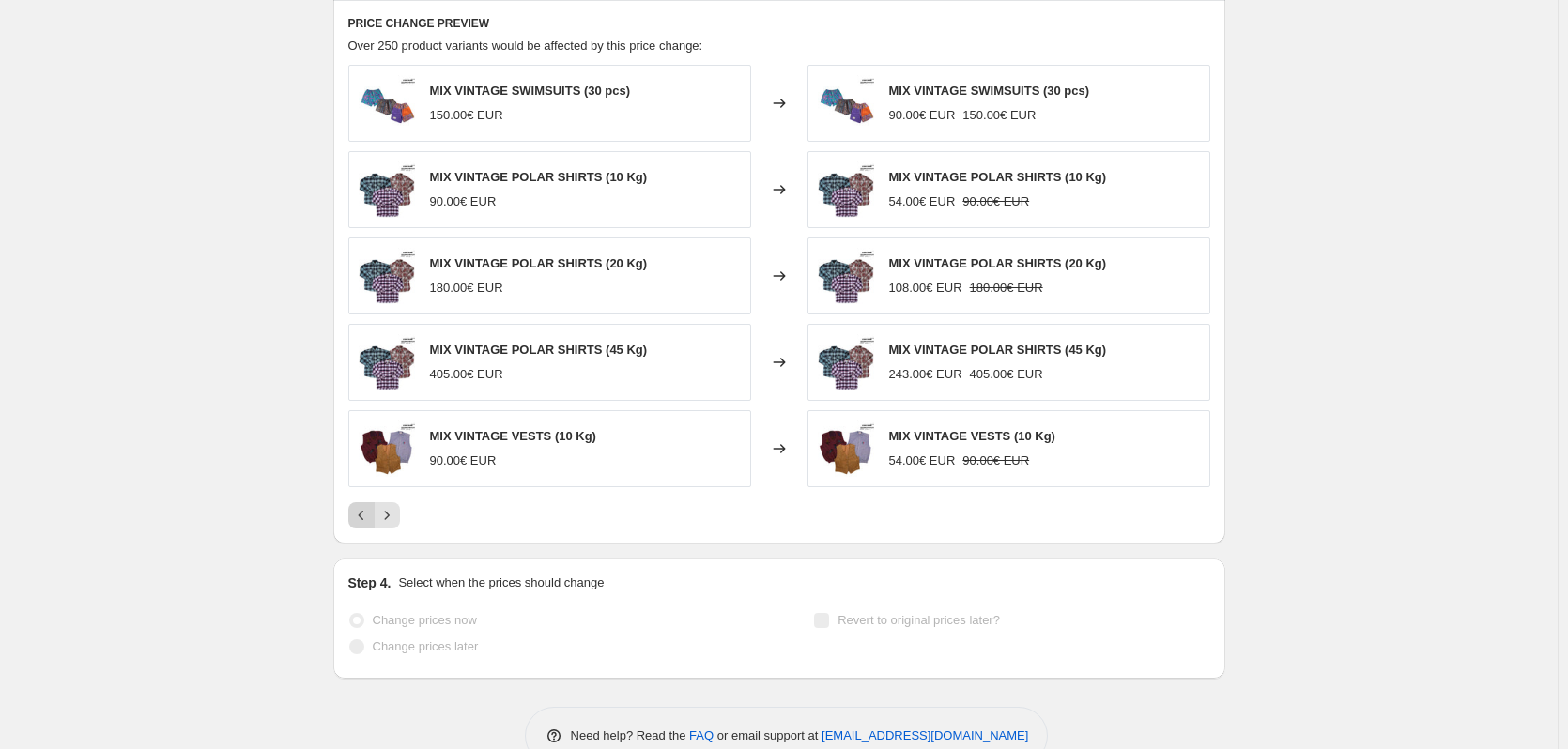
click at [360, 520] on icon "Previous" at bounding box center [361, 515] width 19 height 19
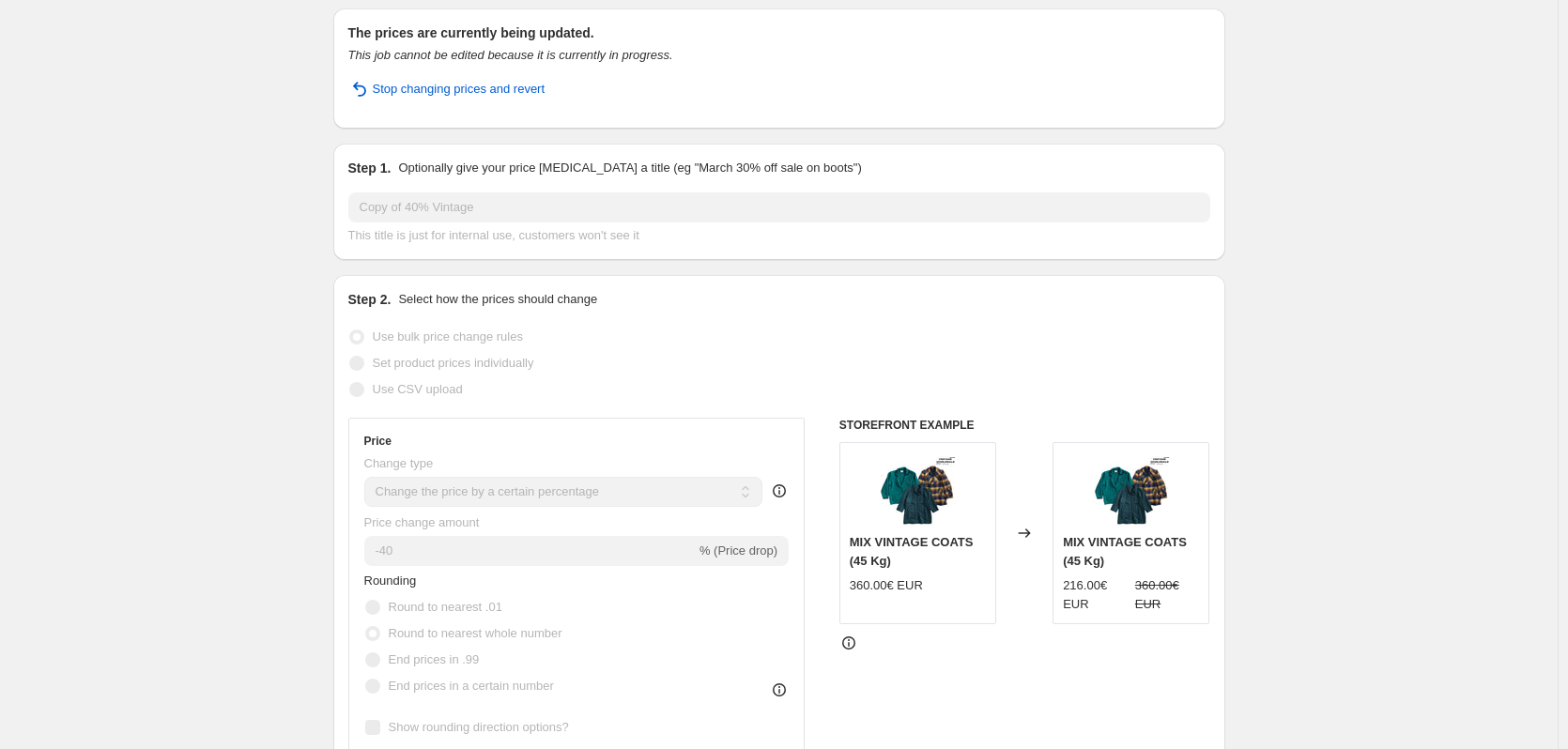
scroll to position [94, 0]
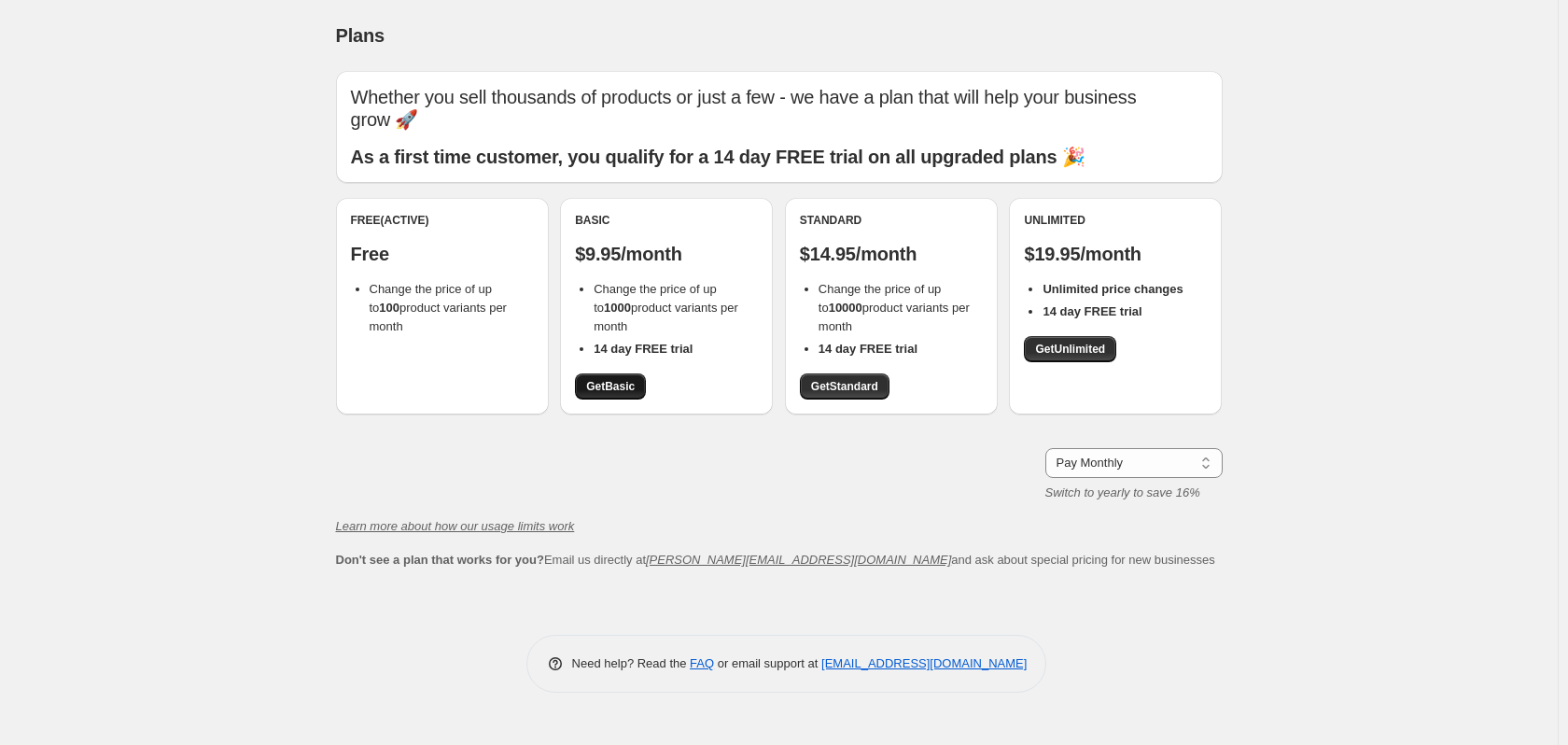
click at [633, 392] on span "Get Basic" at bounding box center [610, 387] width 48 height 15
